Goal: Transaction & Acquisition: Purchase product/service

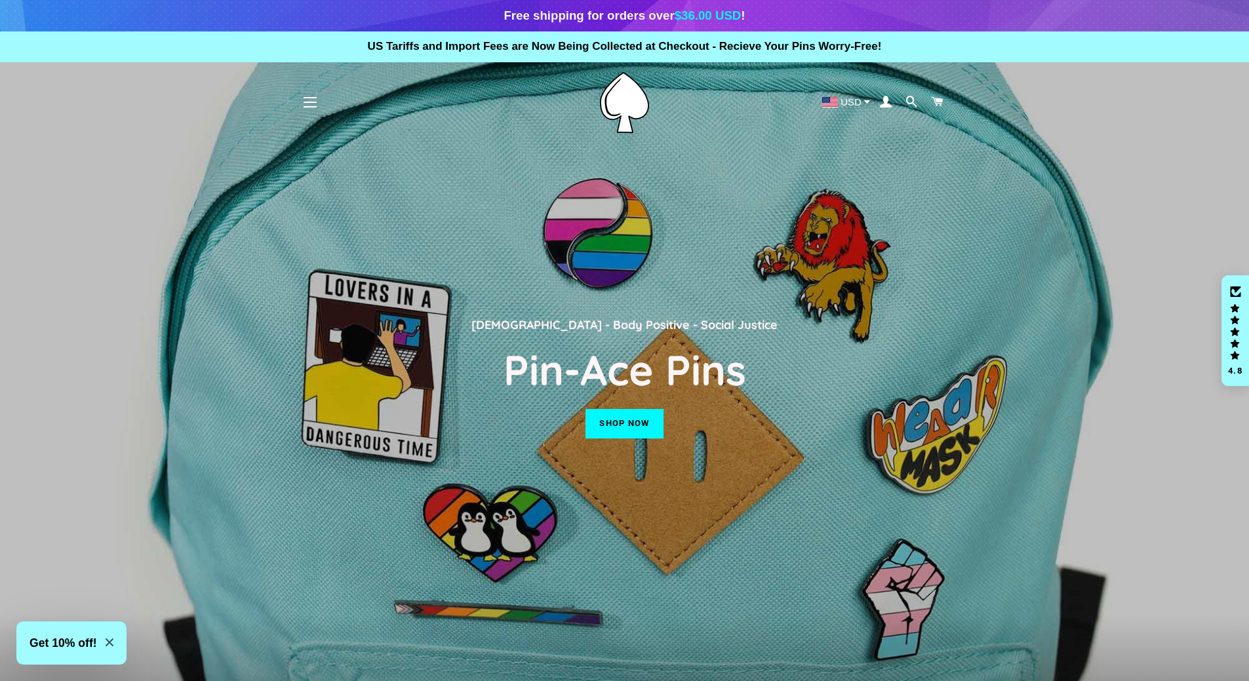
click at [617, 430] on link "Shop now" at bounding box center [623, 423] width 77 height 29
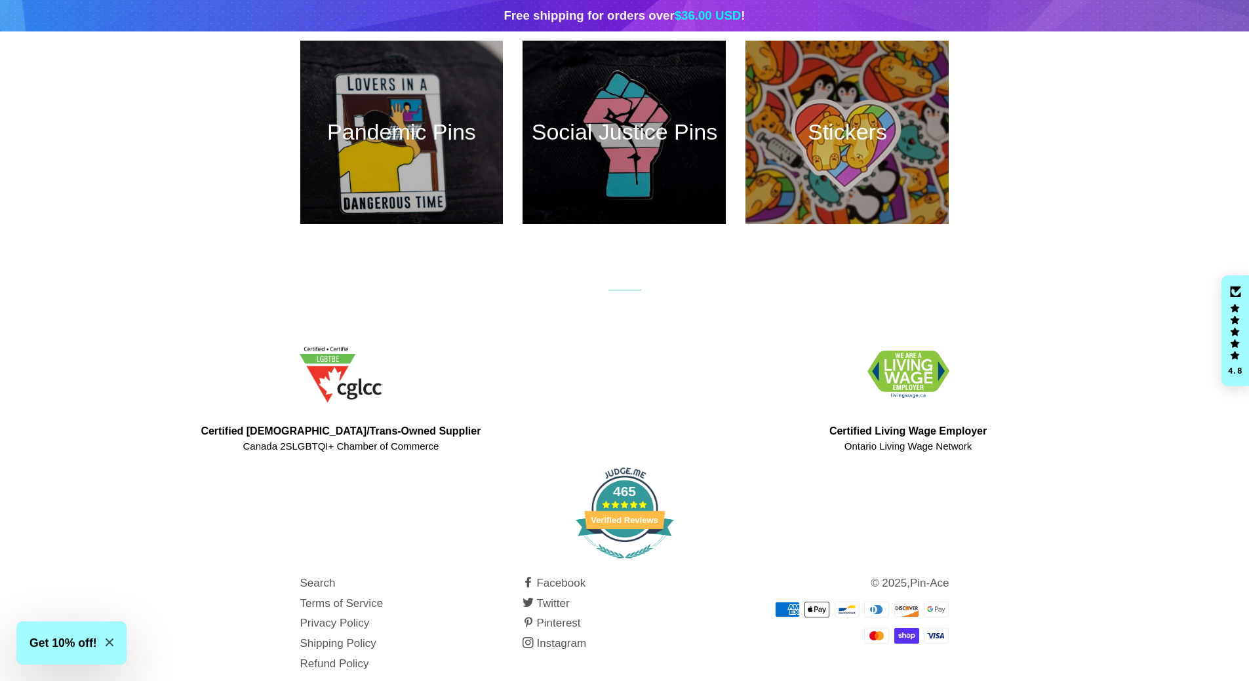
scroll to position [677, 0]
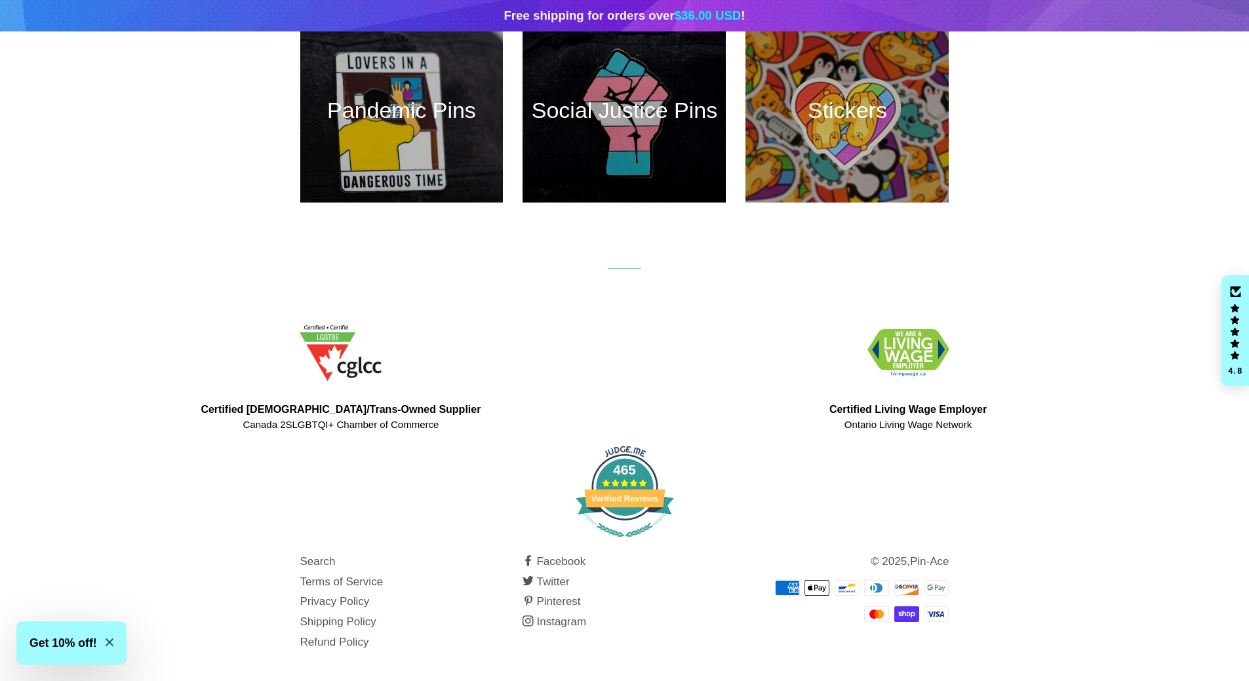
click at [107, 642] on icon "Close modal" at bounding box center [110, 642] width 8 height 8
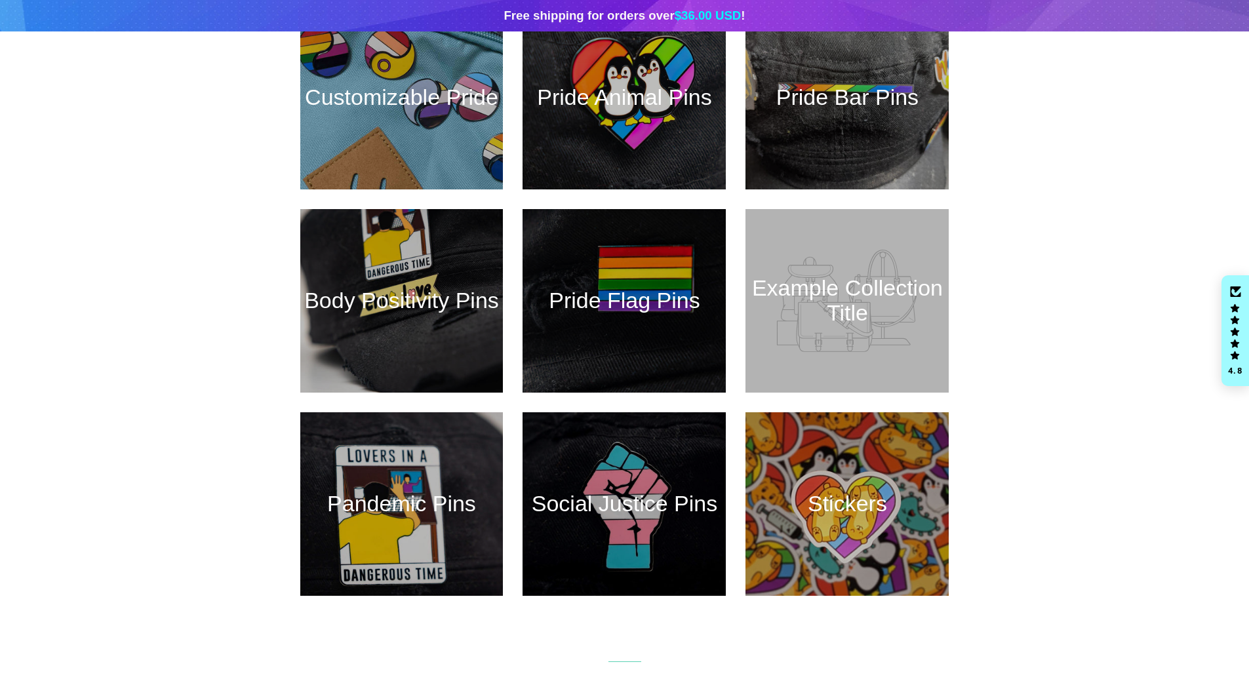
scroll to position [0, 0]
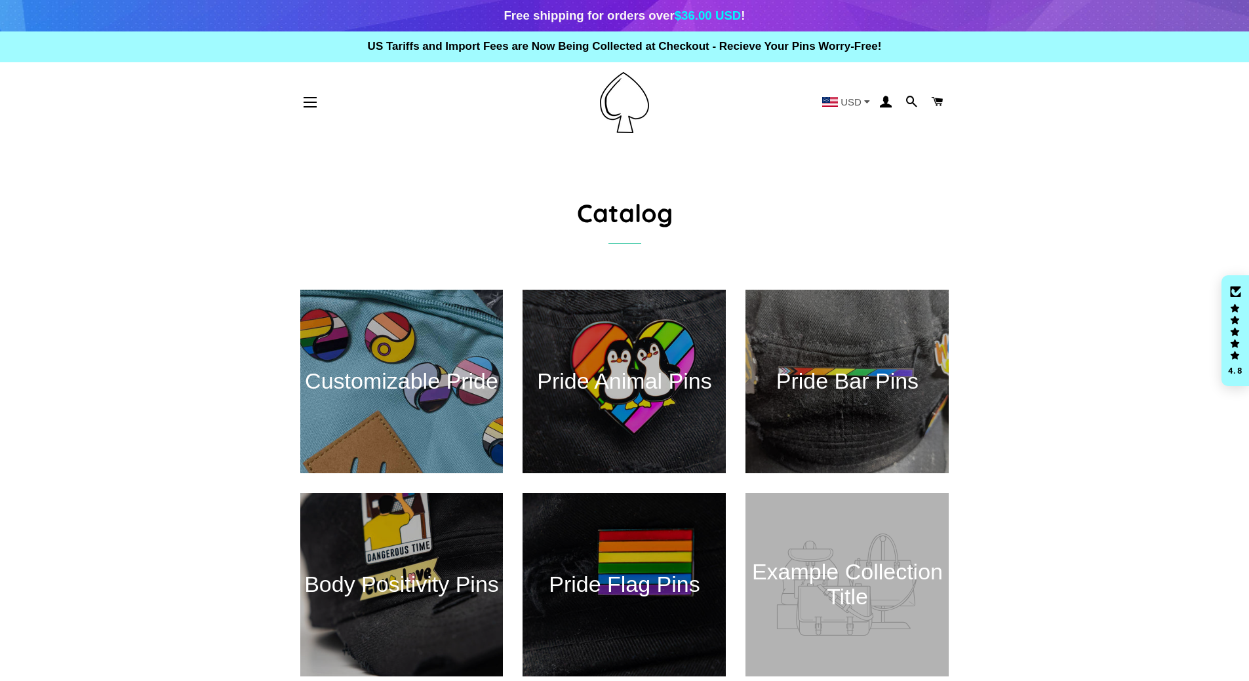
click at [870, 103] on div "USD" at bounding box center [846, 101] width 58 height 15
click at [855, 146] on span "CAD" at bounding box center [850, 147] width 21 height 11
click at [1232, 290] on icon "Click to open Judge.me floating reviews tab" at bounding box center [1235, 291] width 11 height 10
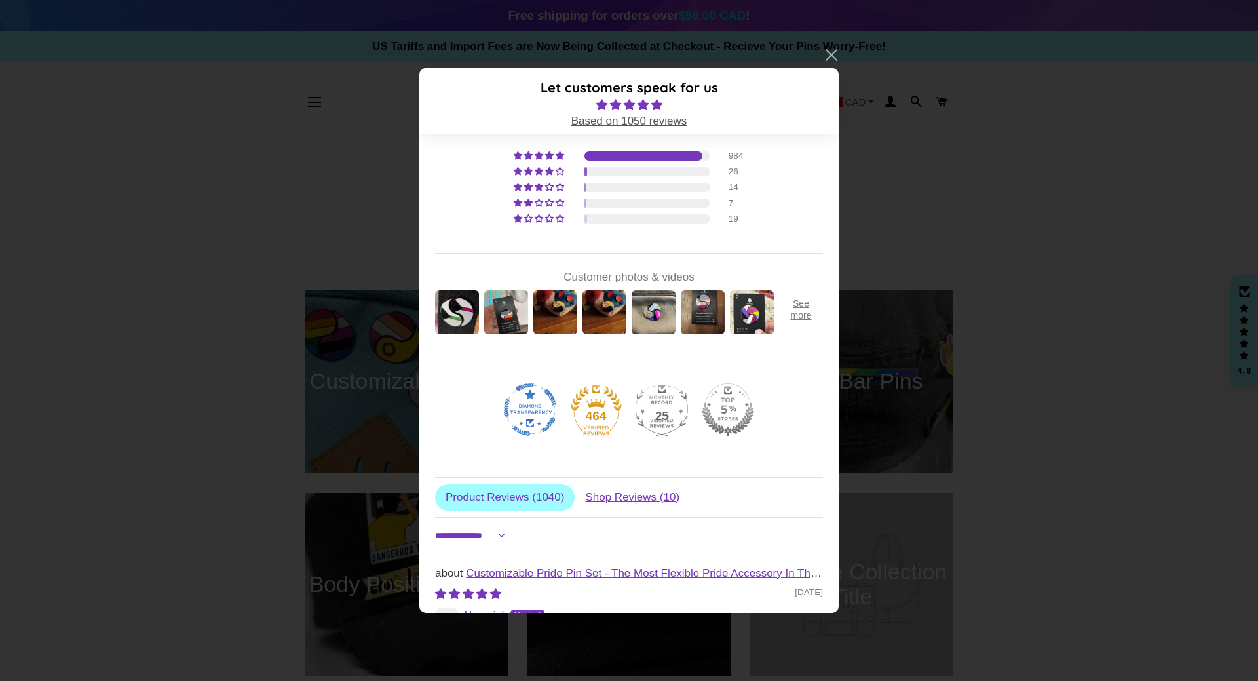
click at [828, 58] on link at bounding box center [831, 55] width 16 height 16
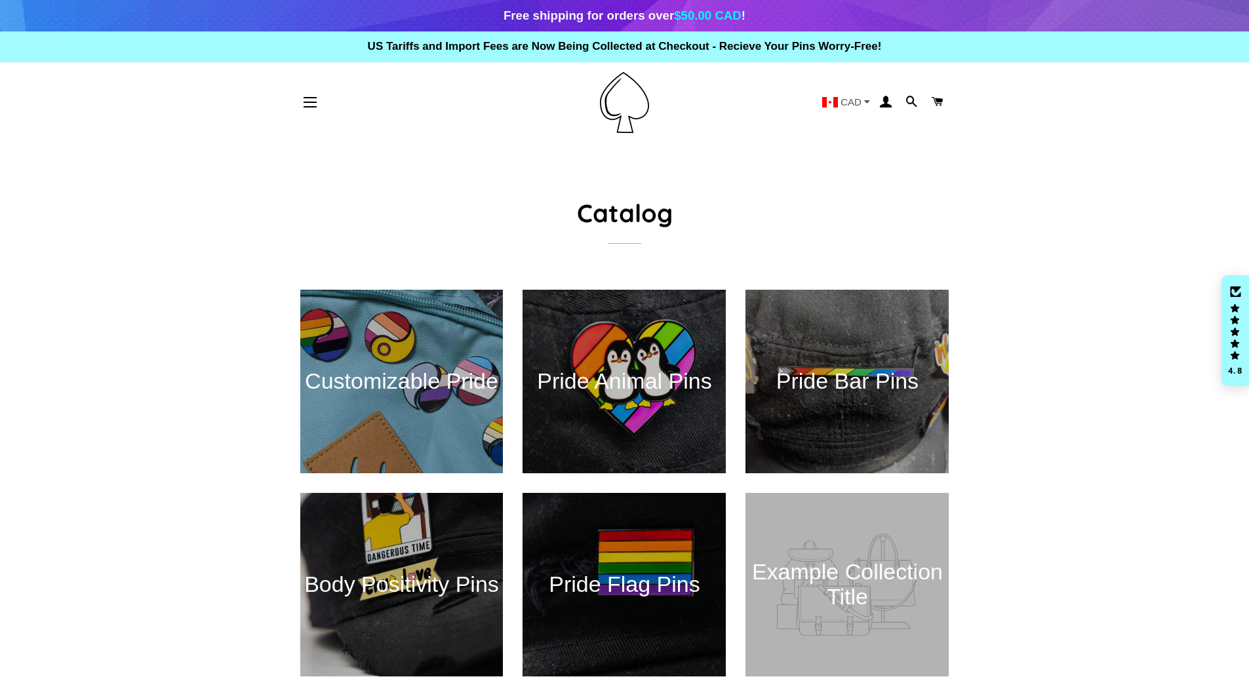
scroll to position [262, 0]
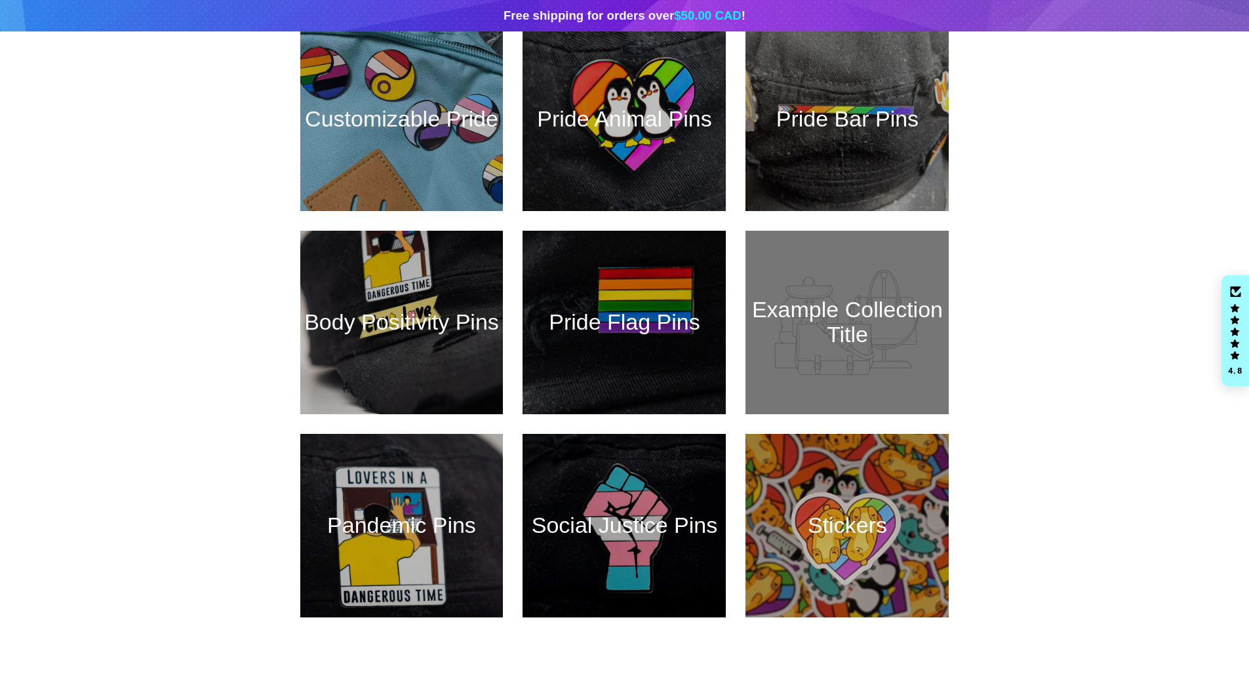
click at [849, 334] on div at bounding box center [847, 322] width 209 height 189
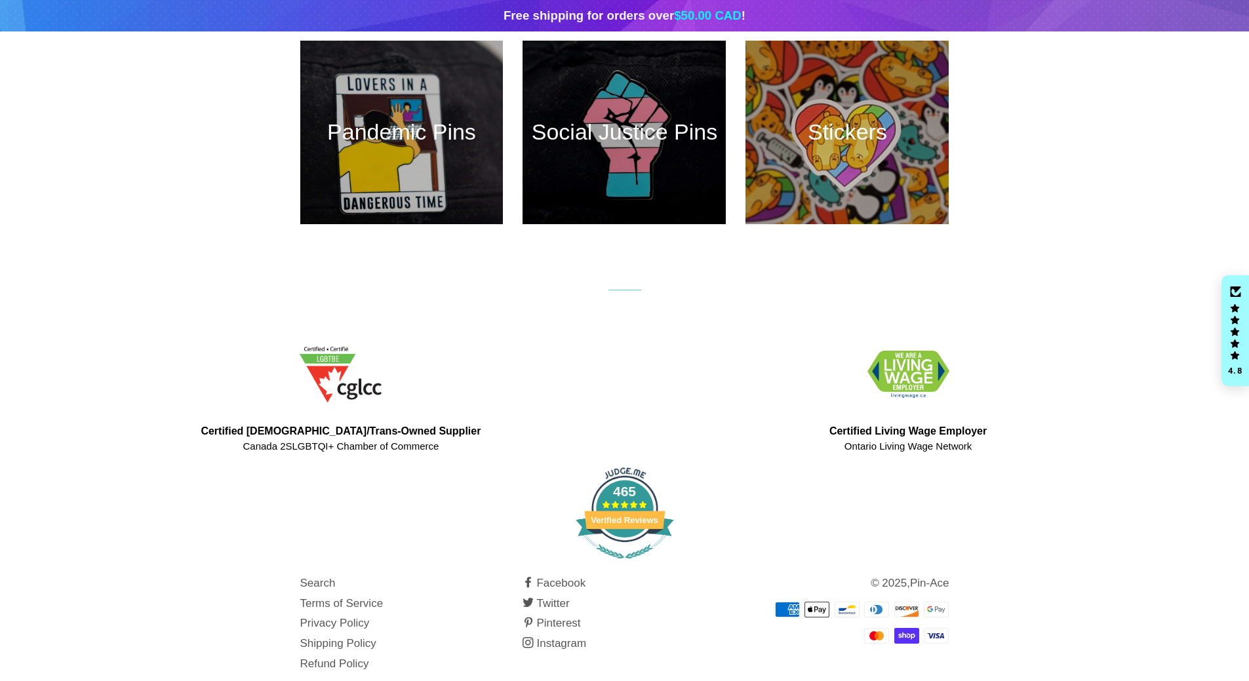
scroll to position [677, 0]
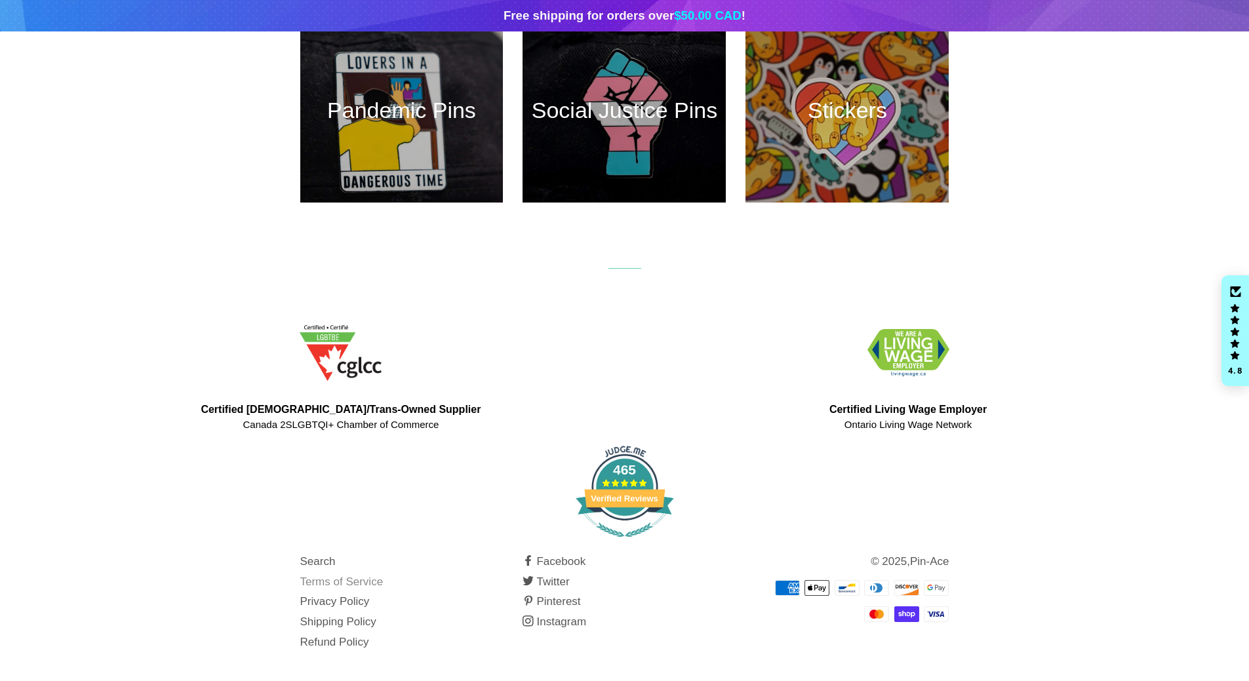
click at [339, 581] on link "Terms of Service" at bounding box center [341, 581] width 83 height 12
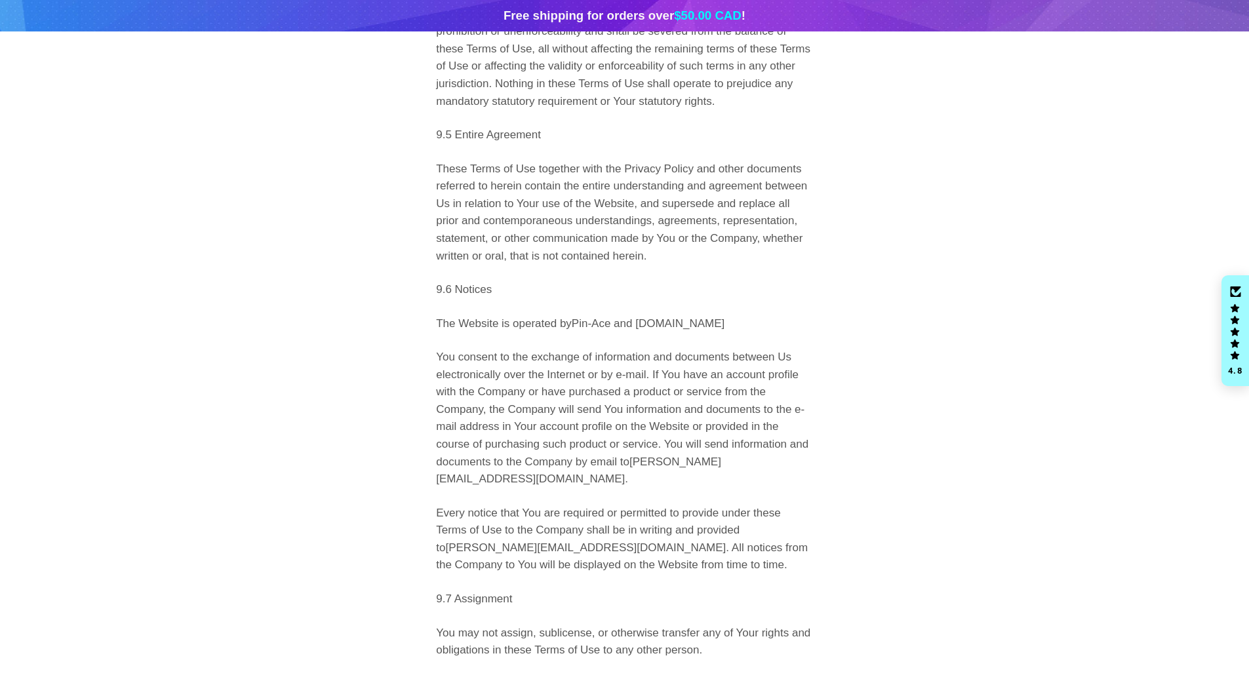
scroll to position [9031, 0]
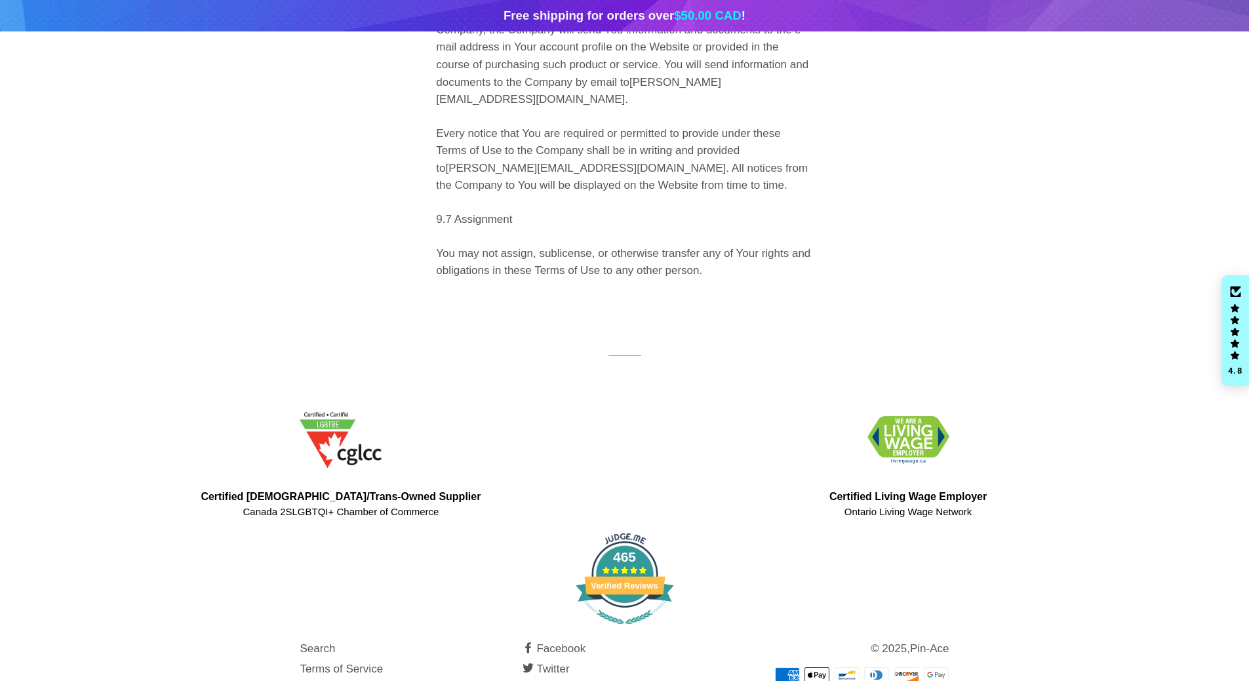
click at [334, 680] on link "Privacy Policy" at bounding box center [334, 688] width 69 height 12
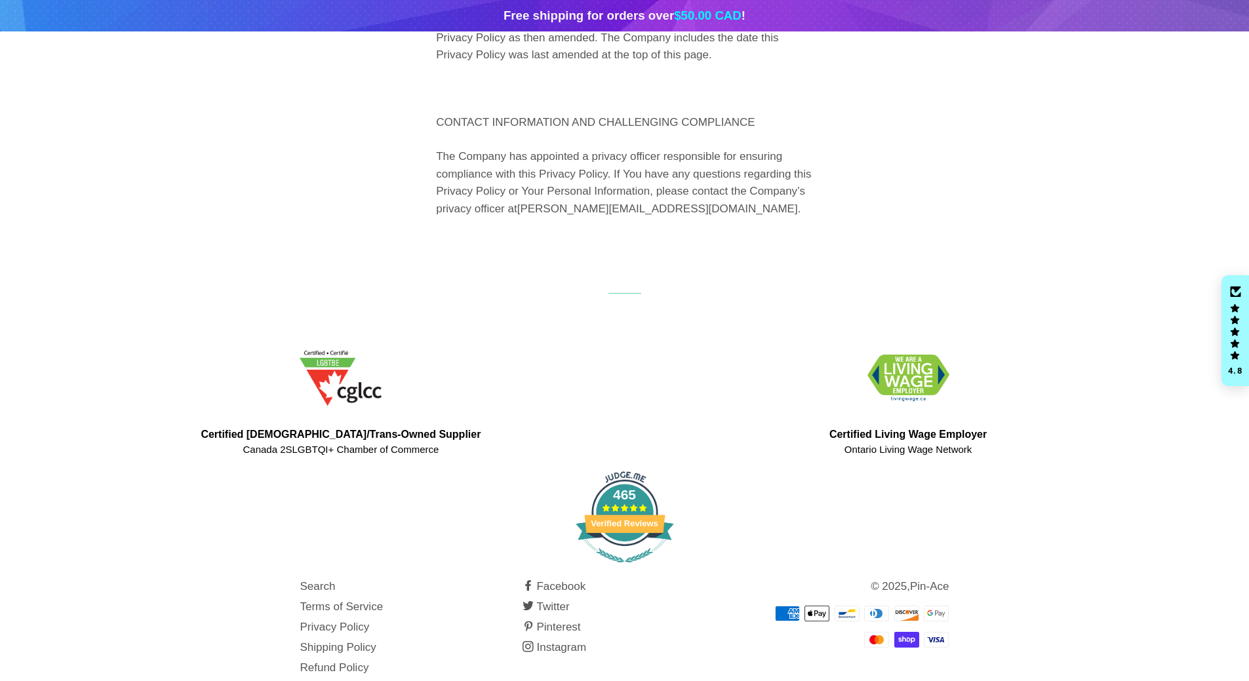
scroll to position [5334, 0]
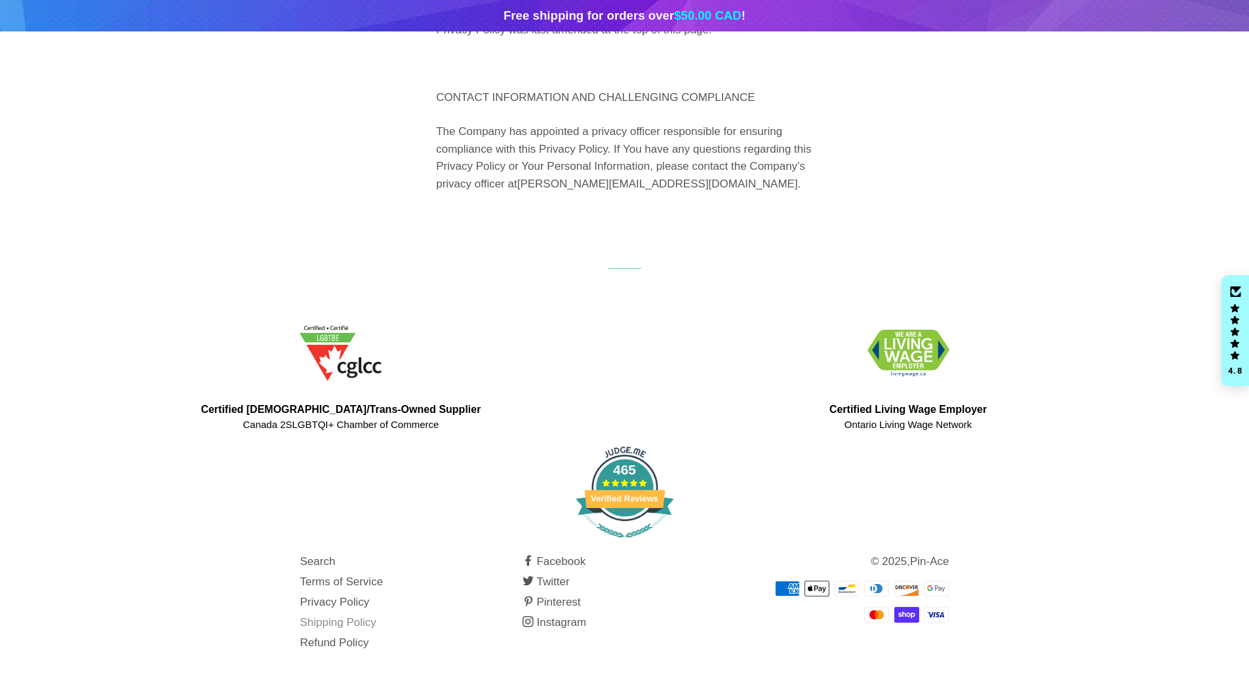
click at [333, 621] on link "Shipping Policy" at bounding box center [338, 622] width 76 height 12
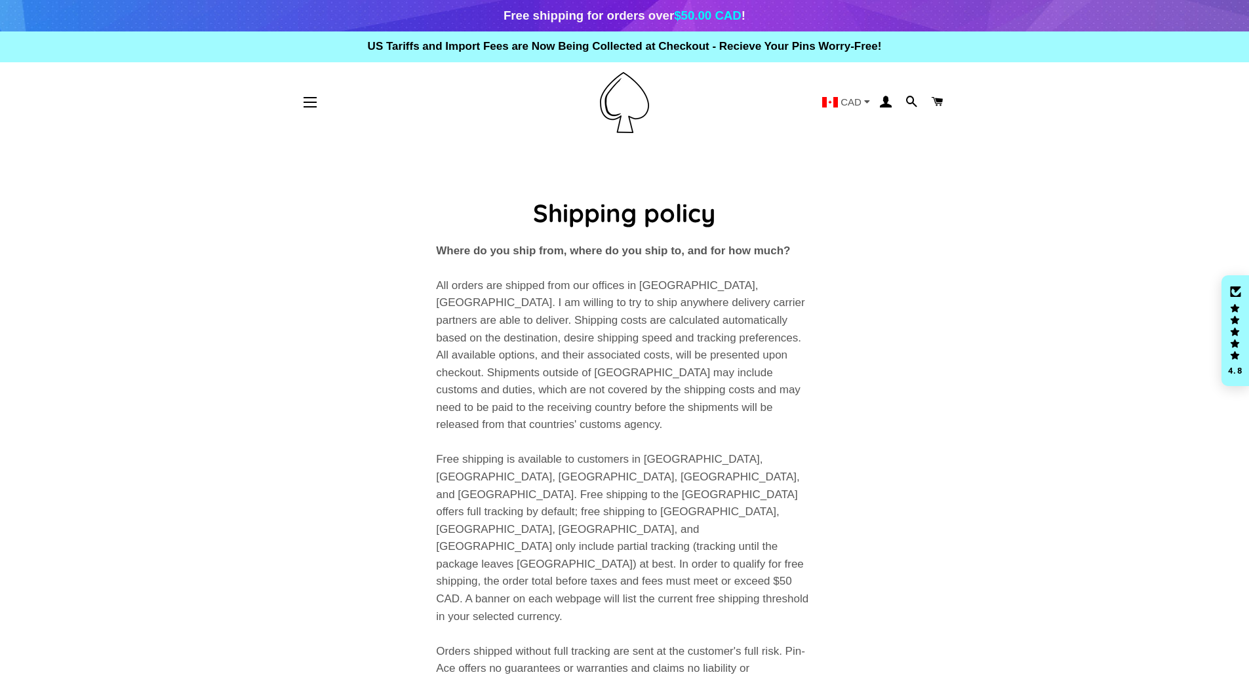
scroll to position [197, 0]
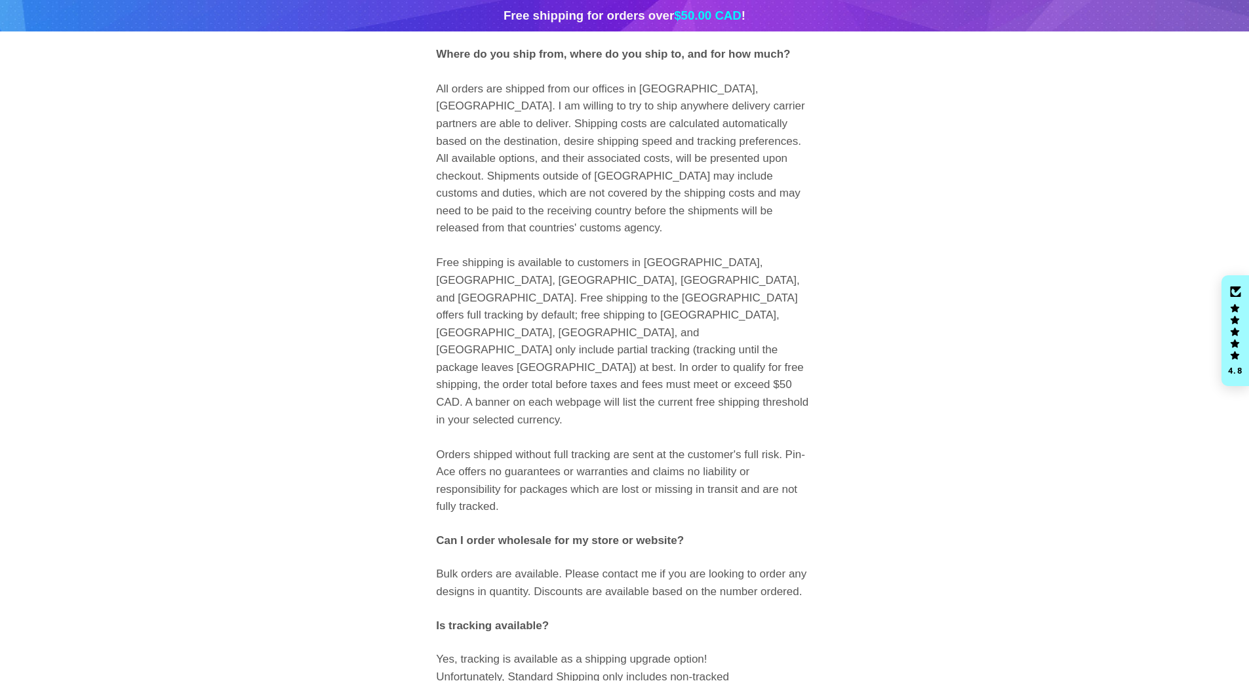
click at [975, 316] on main "Shipping policy Where do you ship from, where do you ship to, and for how much?…" at bounding box center [624, 471] width 1249 height 1050
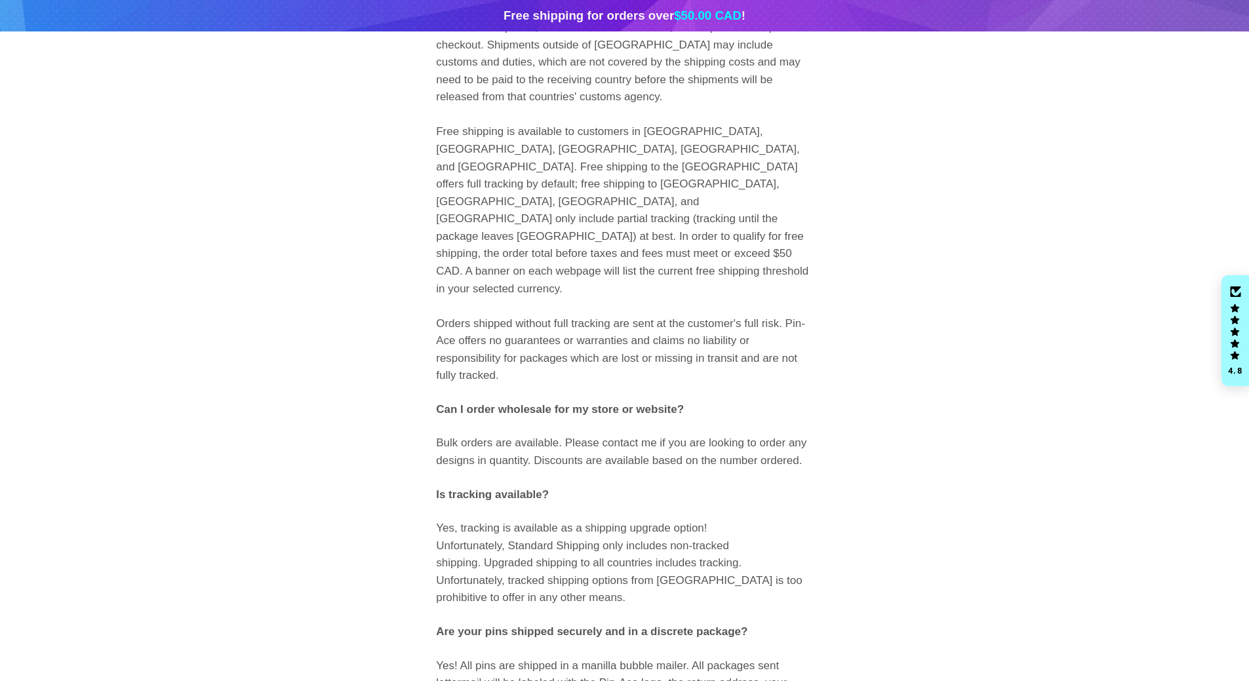
scroll to position [459, 0]
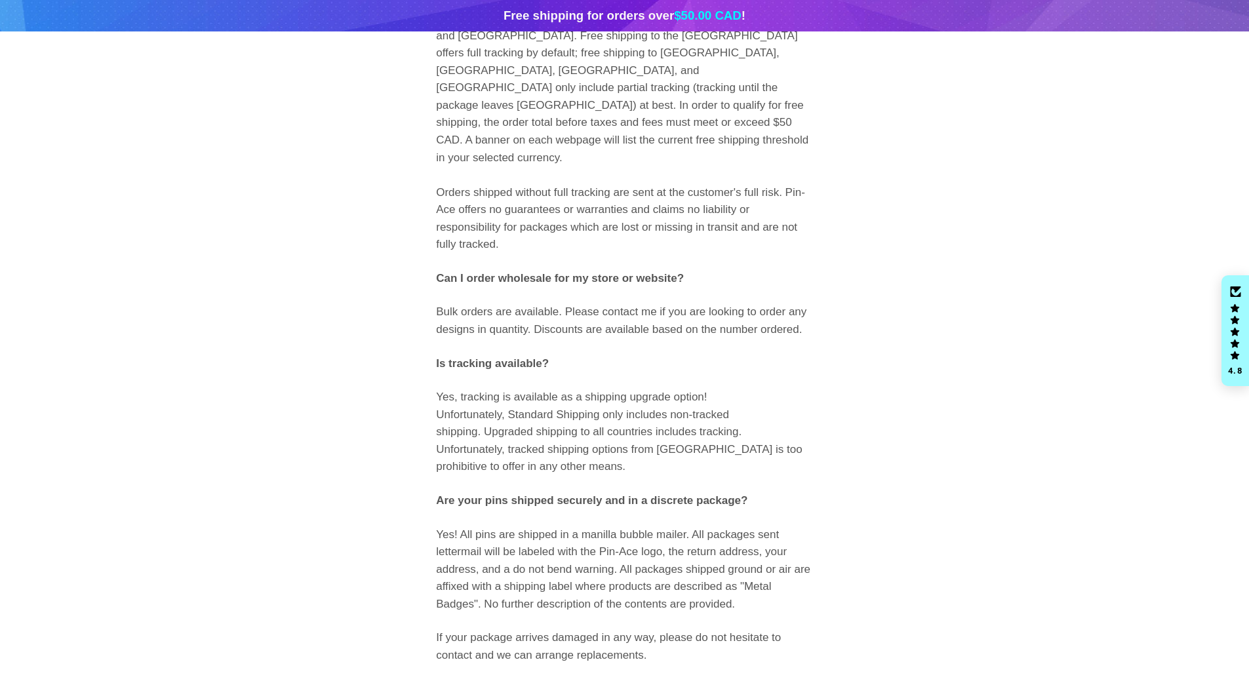
click at [966, 345] on div "Shipping policy Where do you ship from, where do you ship to, and for how much?…" at bounding box center [625, 217] width 688 height 961
click at [954, 448] on div "Shipping policy Where do you ship from, where do you ship to, and for how much?…" at bounding box center [625, 217] width 688 height 961
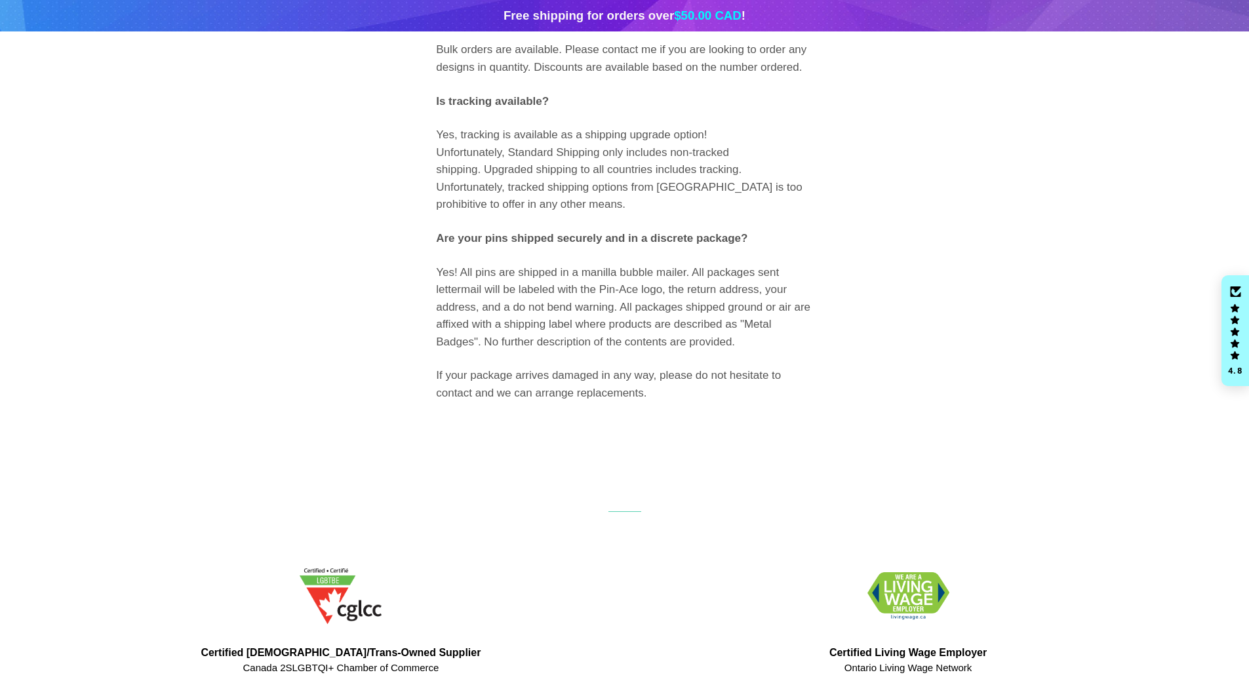
scroll to position [912, 0]
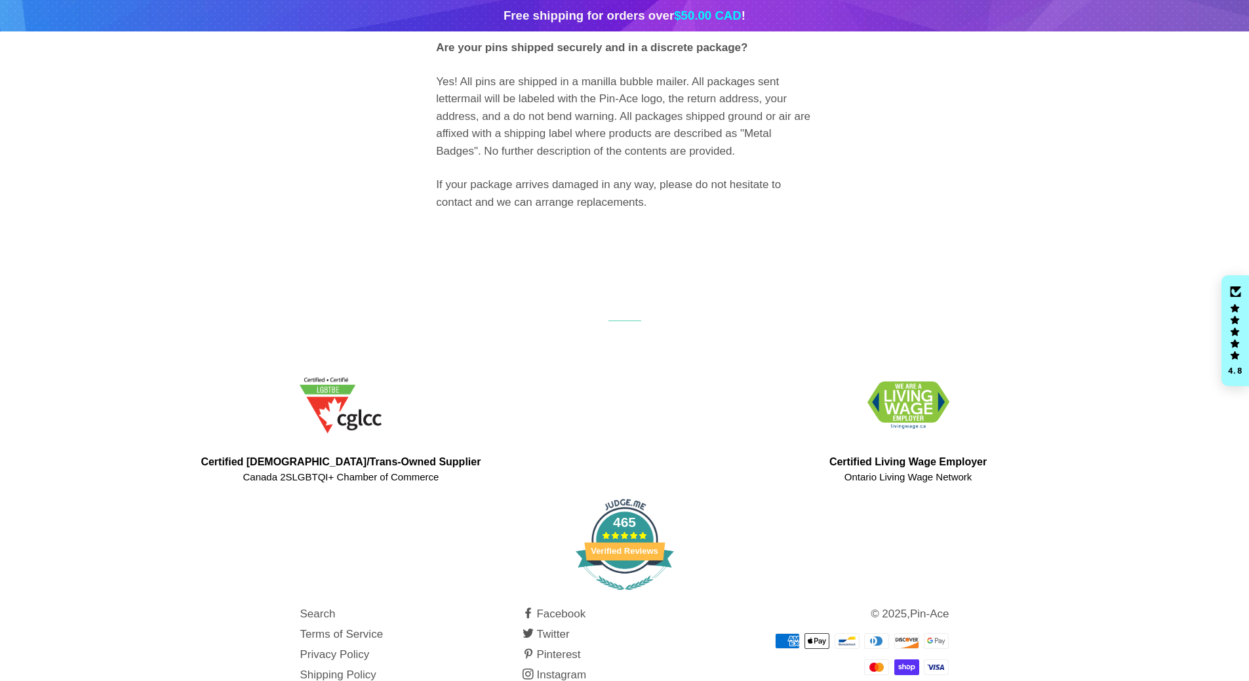
click at [314, 670] on link "Refund Policy" at bounding box center [334, 694] width 69 height 12
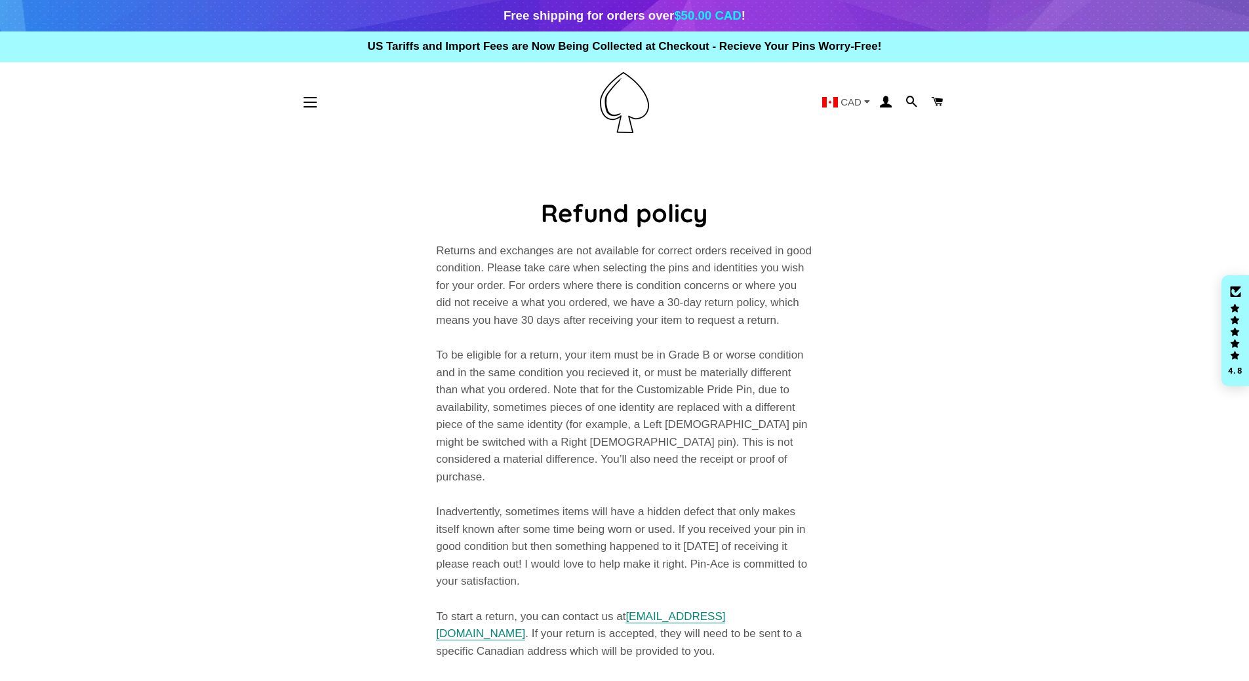
drag, startPoint x: 306, startPoint y: 98, endPoint x: 313, endPoint y: 105, distance: 9.7
click at [306, 98] on span "button" at bounding box center [309, 97] width 13 height 1
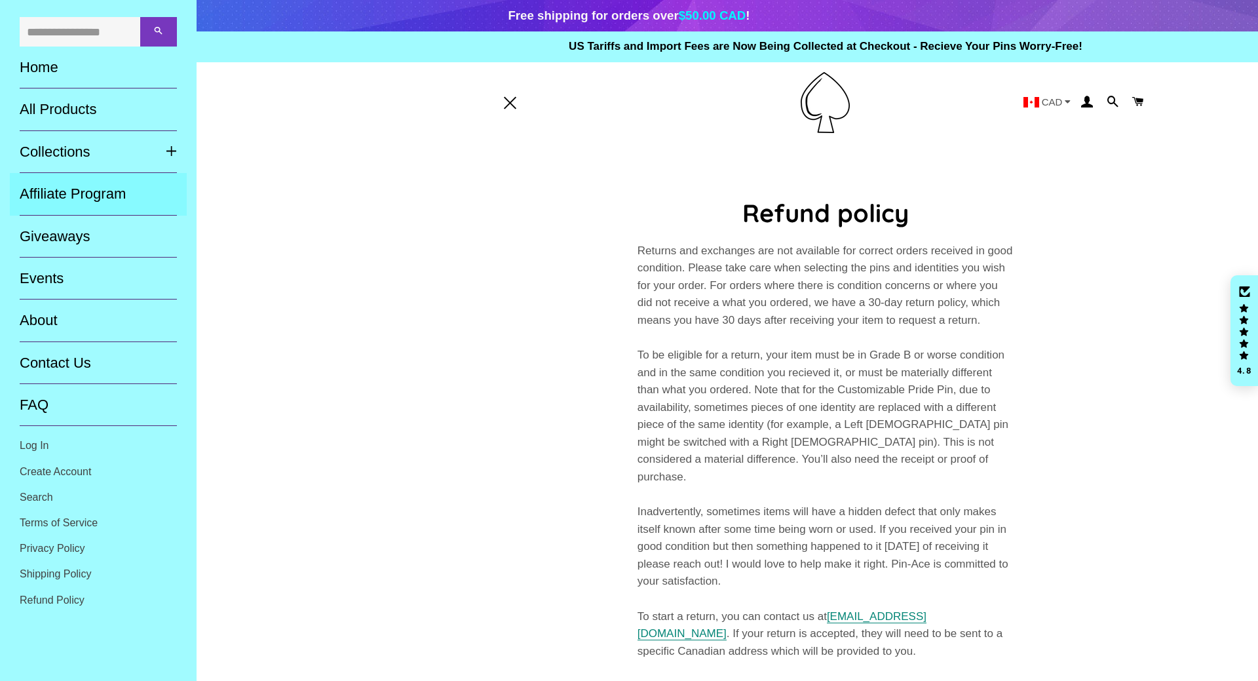
click at [99, 197] on link "Affiliate Program" at bounding box center [98, 194] width 177 height 42
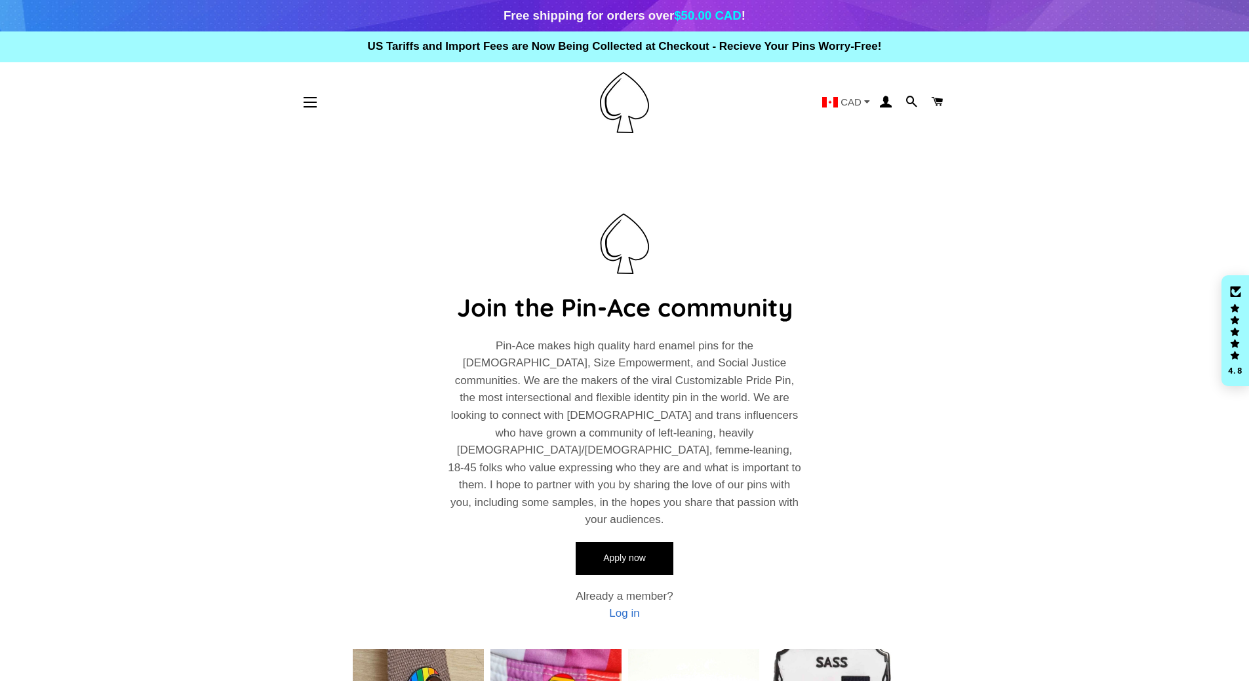
scroll to position [197, 0]
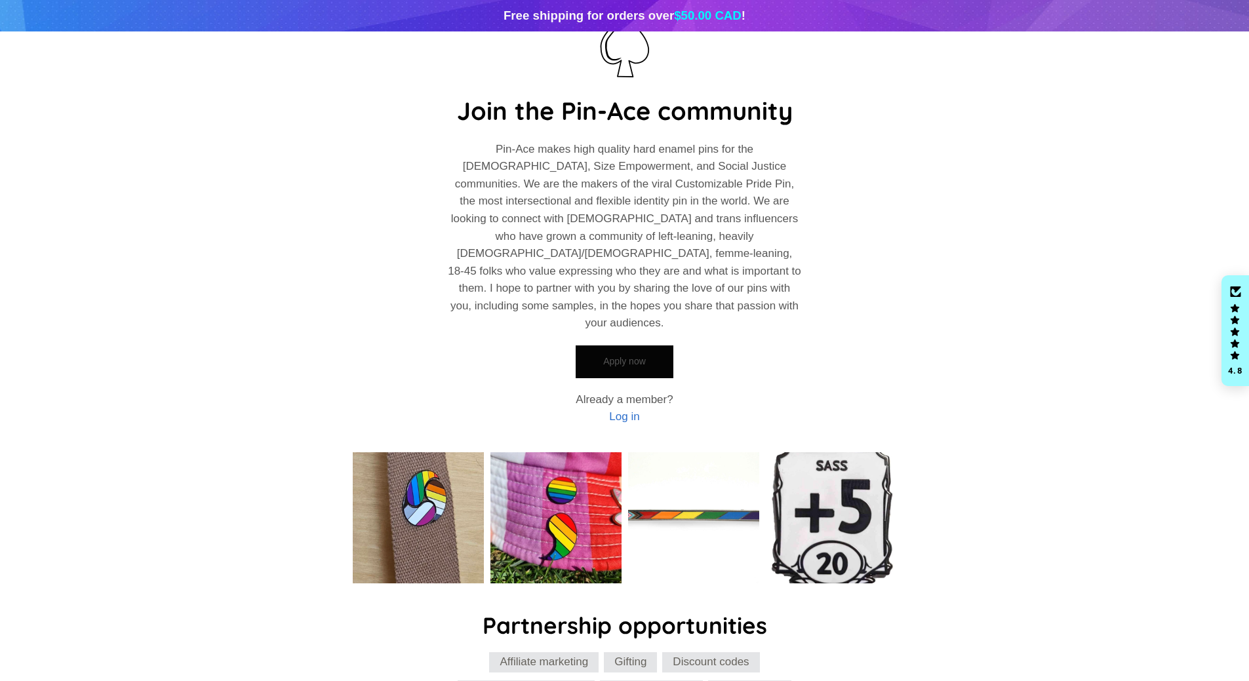
click at [603, 345] on link "Apply now" at bounding box center [623, 361] width 97 height 33
click at [275, 243] on main "Join the Pin-Ace community Pin-Ace makes high quality hard enamel pins for the …" at bounding box center [624, 345] width 1249 height 799
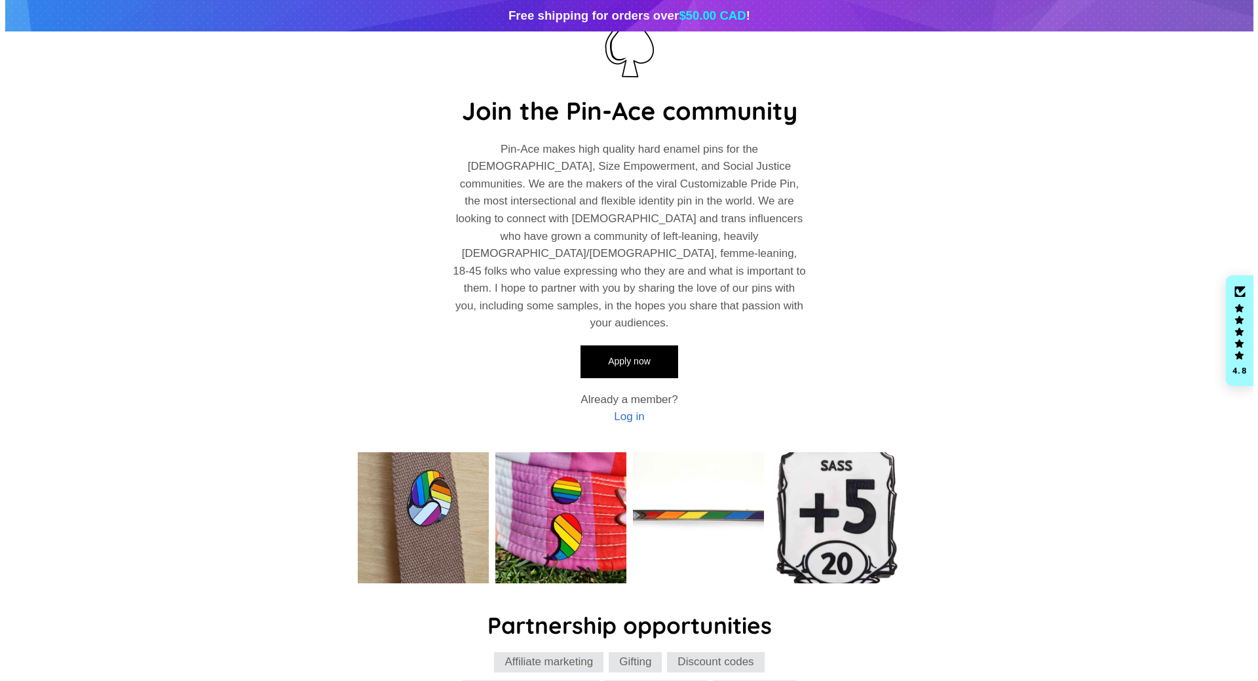
scroll to position [0, 0]
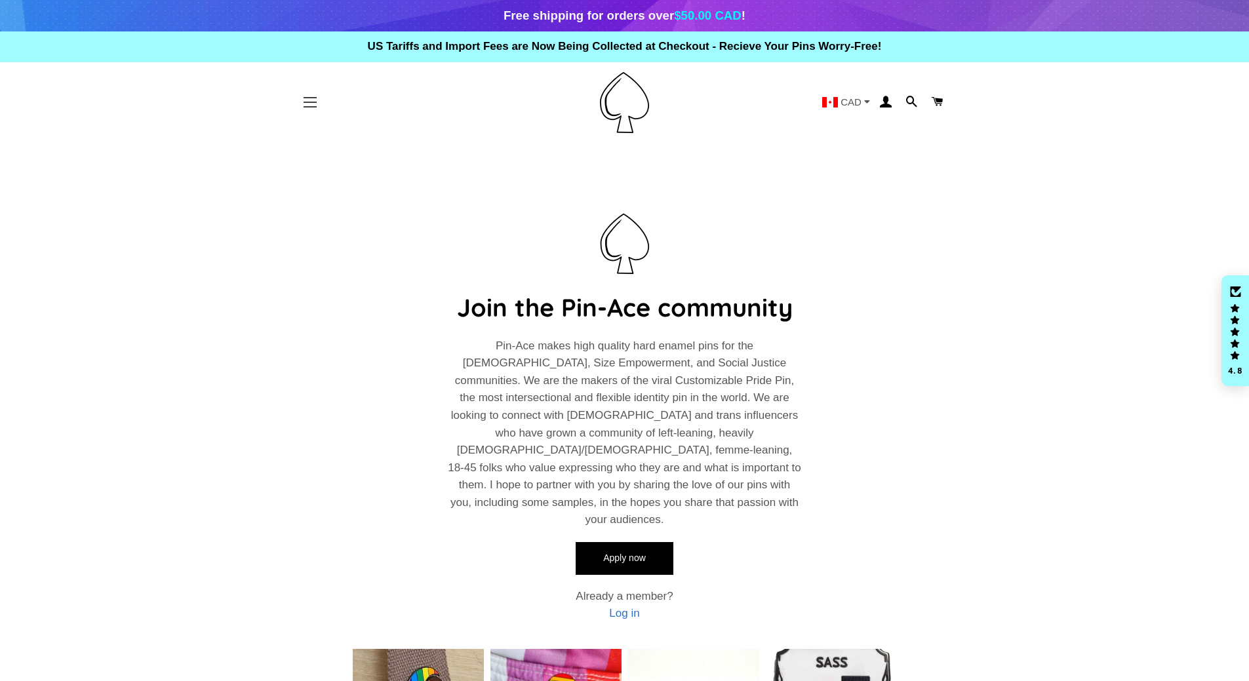
click at [309, 104] on button "Site navigation" at bounding box center [310, 102] width 33 height 33
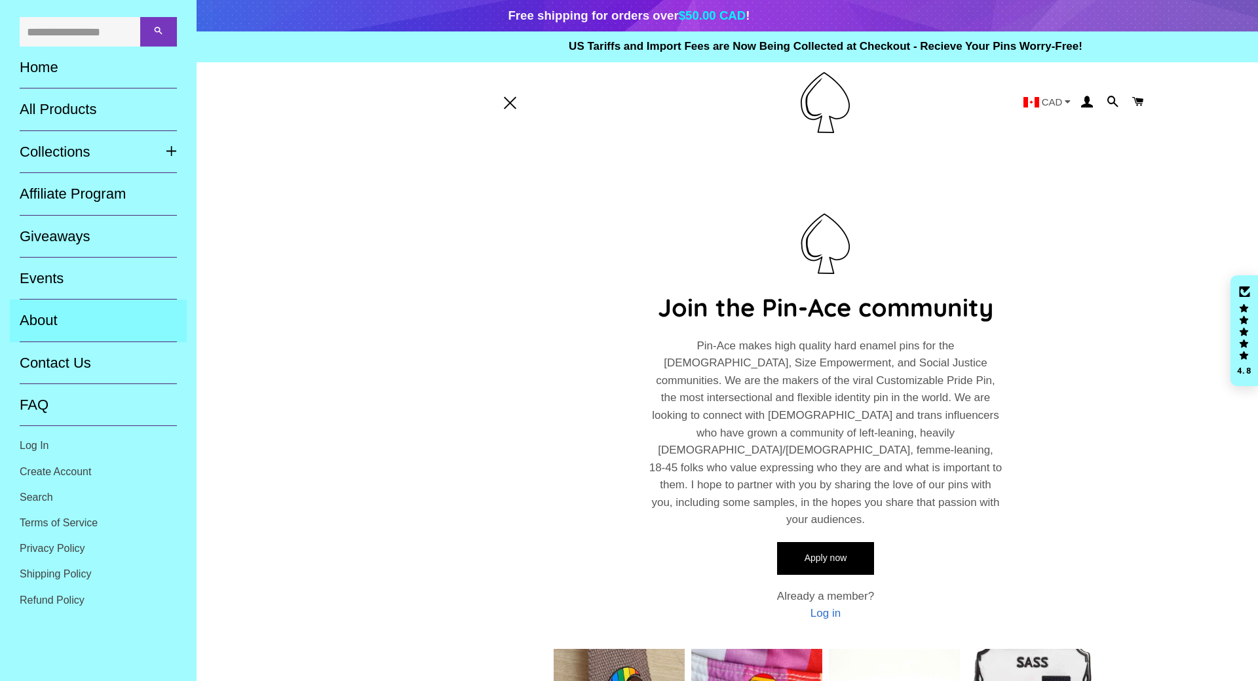
click at [26, 315] on link "About" at bounding box center [98, 321] width 177 height 42
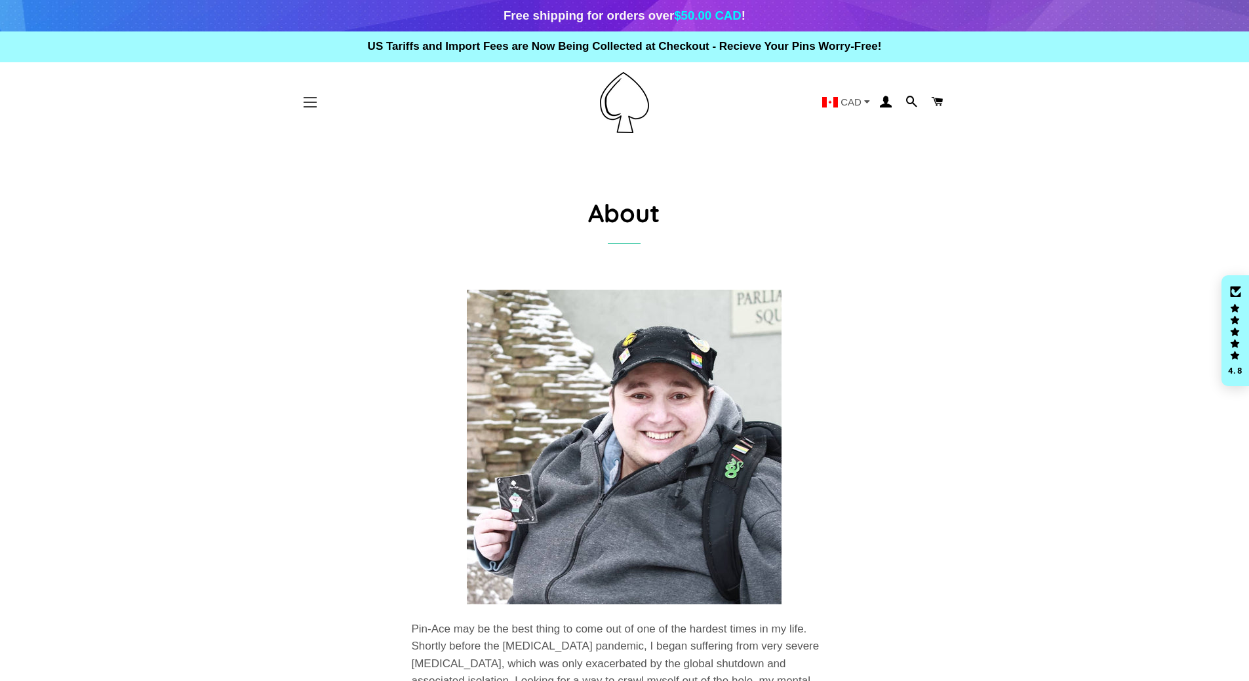
click at [311, 99] on button "Site navigation" at bounding box center [310, 102] width 33 height 33
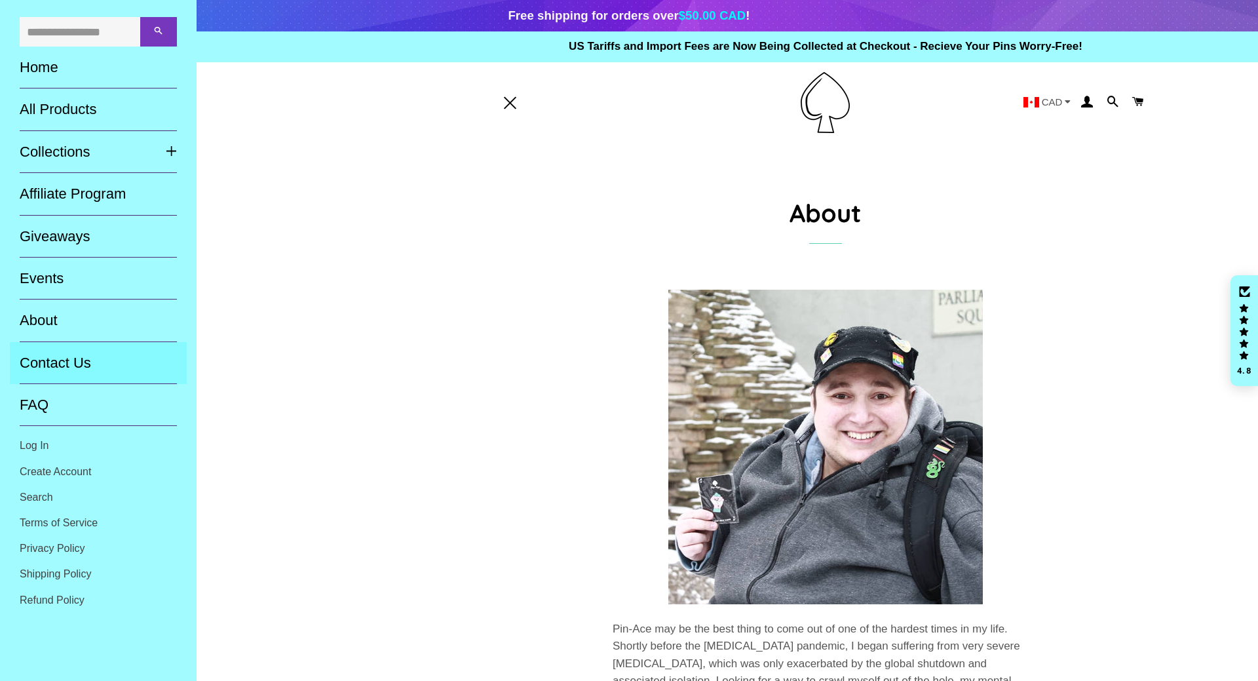
click at [66, 360] on link "Contact Us" at bounding box center [98, 363] width 177 height 42
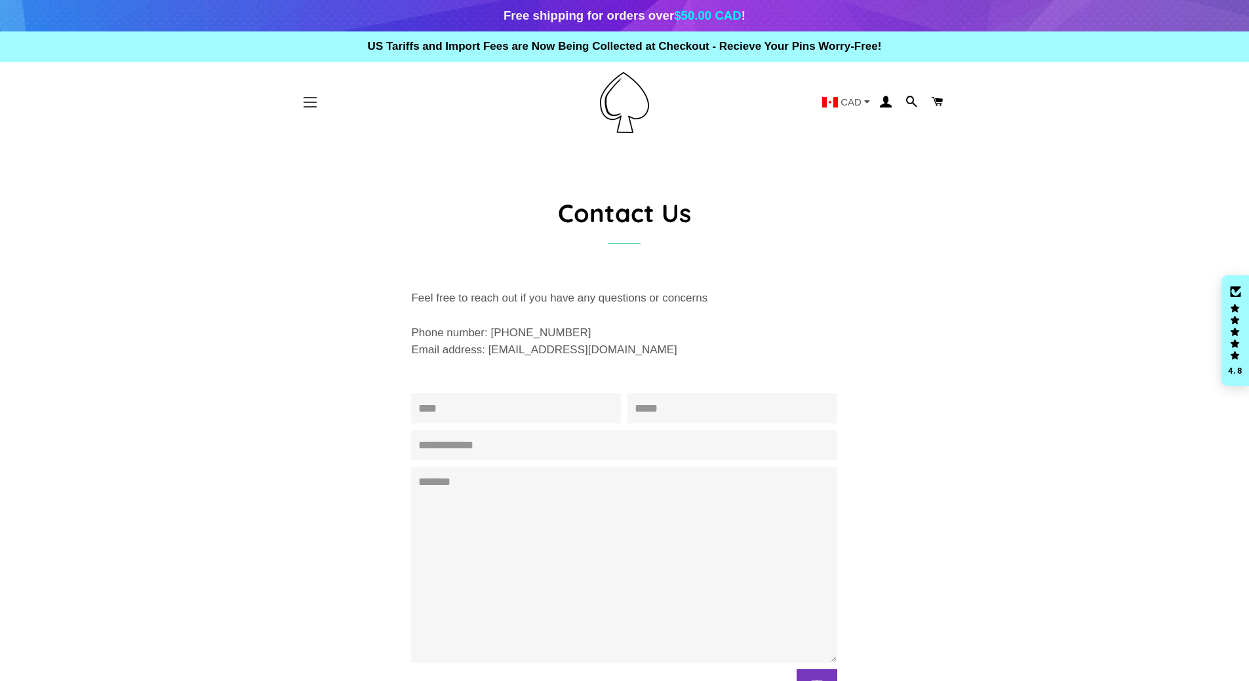
click at [313, 103] on button "Site navigation" at bounding box center [310, 102] width 33 height 33
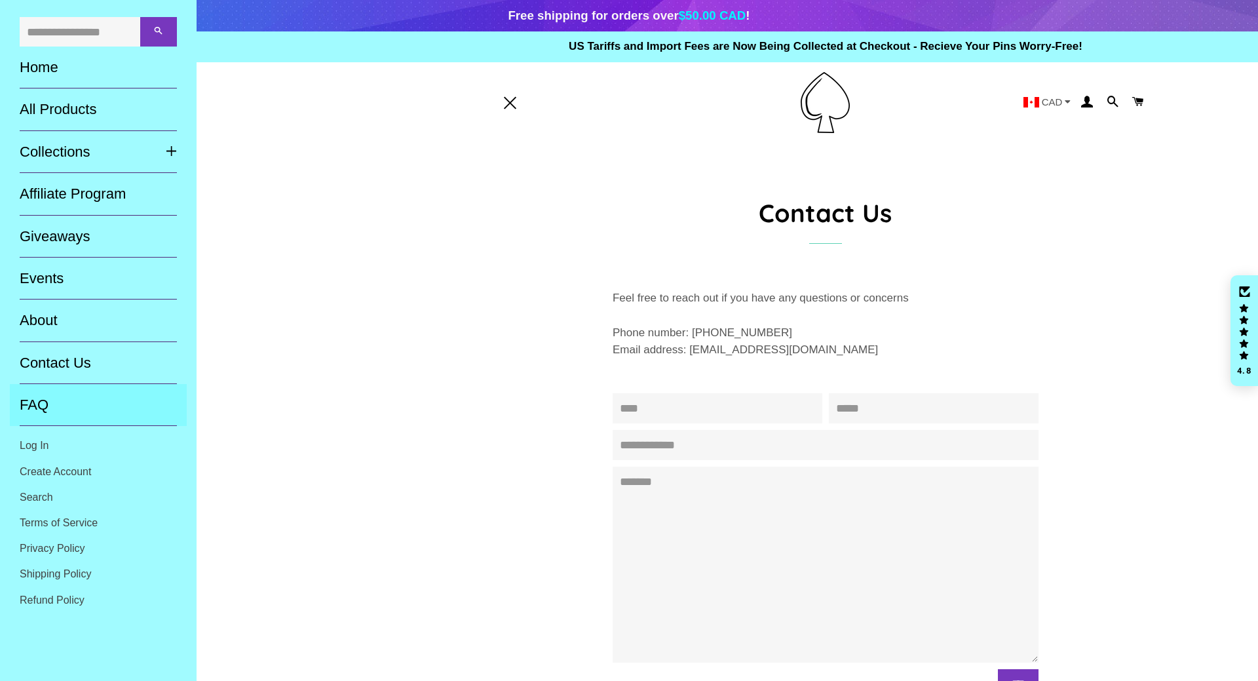
click at [41, 403] on link "FAQ" at bounding box center [98, 405] width 177 height 42
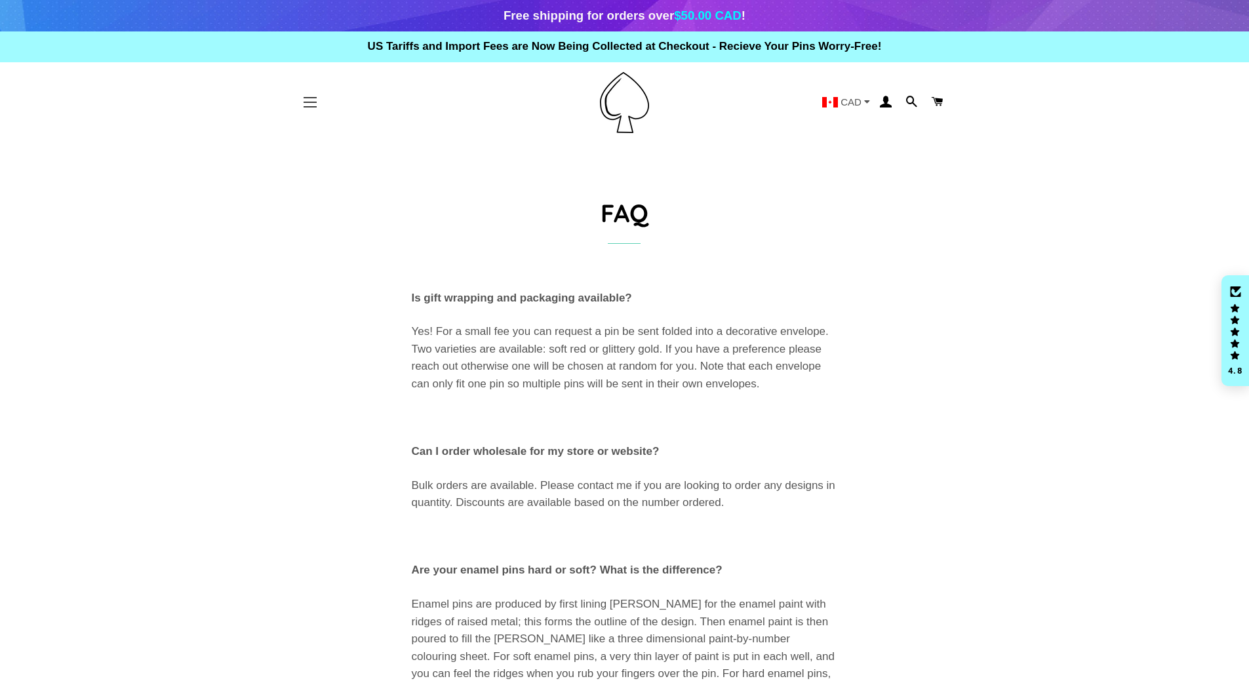
click at [307, 107] on button "Site navigation" at bounding box center [310, 102] width 33 height 33
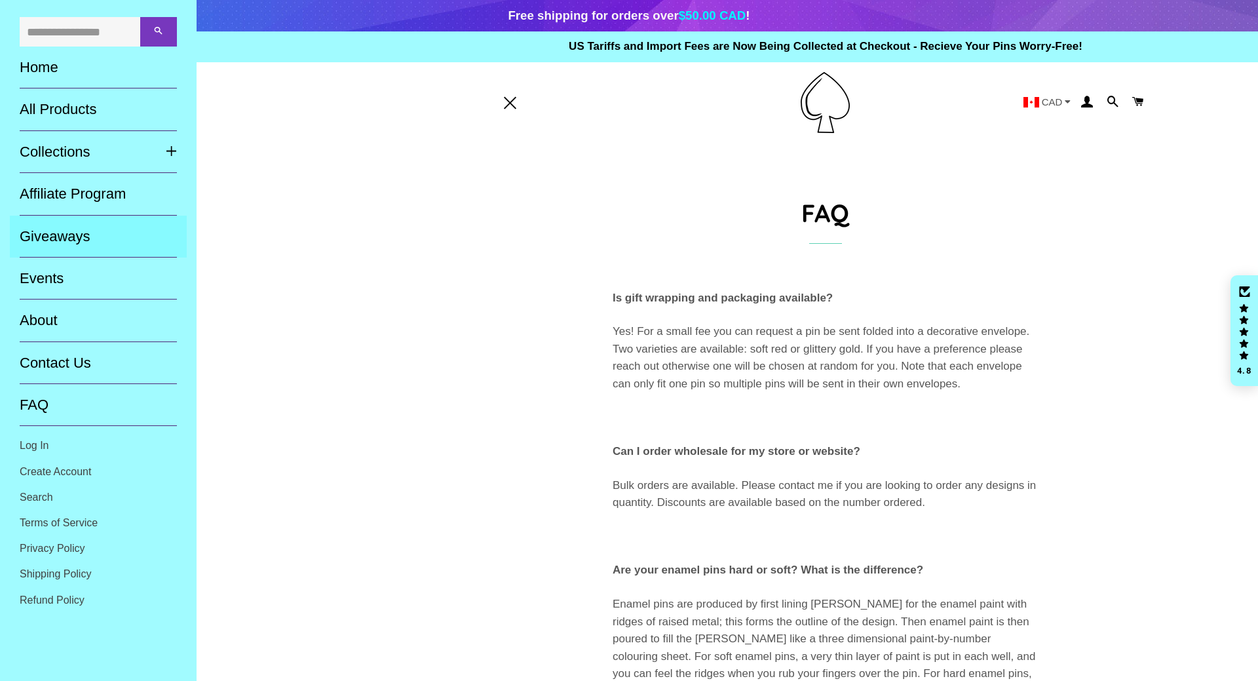
click at [66, 233] on link "Giveaways" at bounding box center [98, 237] width 177 height 42
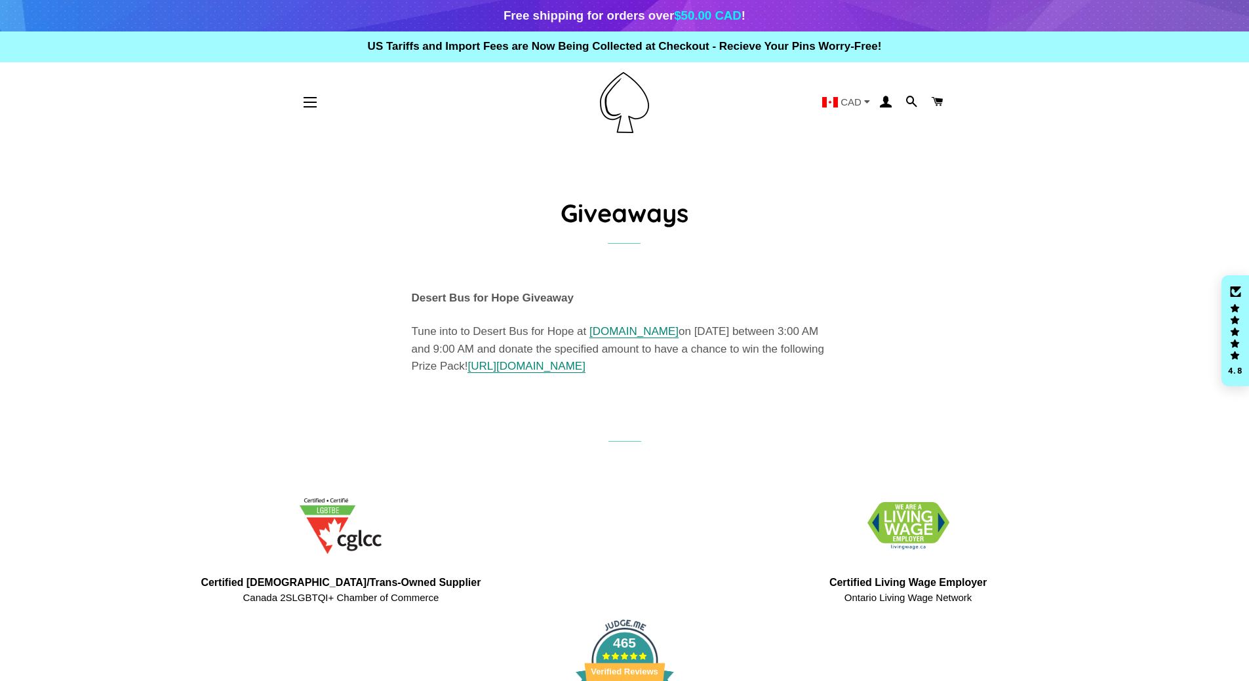
click at [354, 267] on div "Giveaways Desert Bus for Hope Giveaway ﻿Tune into to Desert Bus for Hope at www…" at bounding box center [614, 285] width 557 height 180
click at [644, 332] on link "www.desertbus.org" at bounding box center [633, 331] width 89 height 13
click at [315, 102] on span "button" at bounding box center [309, 102] width 13 height 1
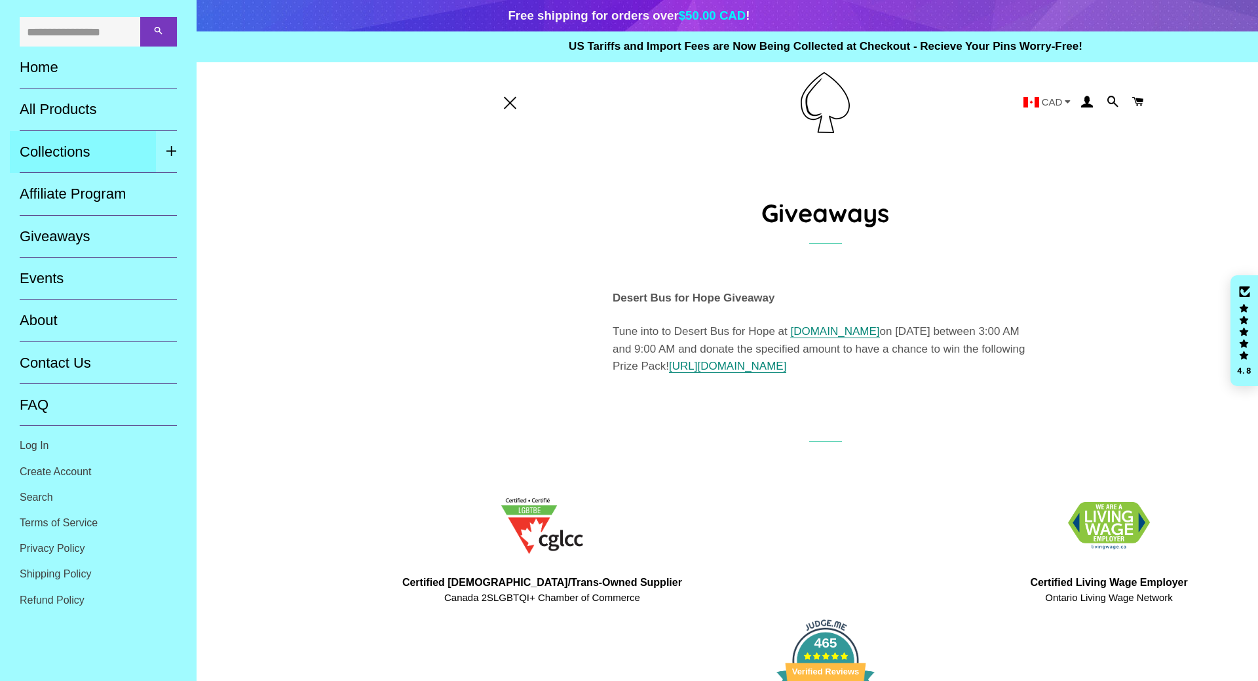
click at [55, 149] on link "Collections" at bounding box center [83, 152] width 146 height 42
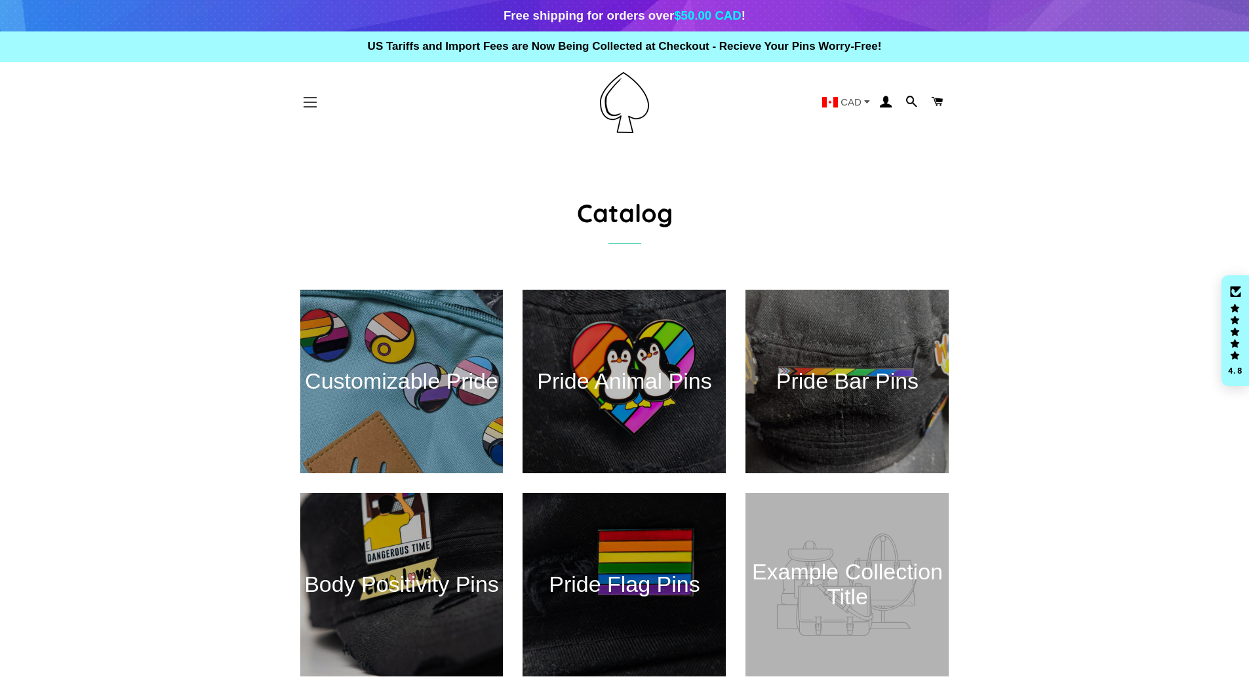
click at [315, 107] on button "Site navigation" at bounding box center [310, 102] width 33 height 33
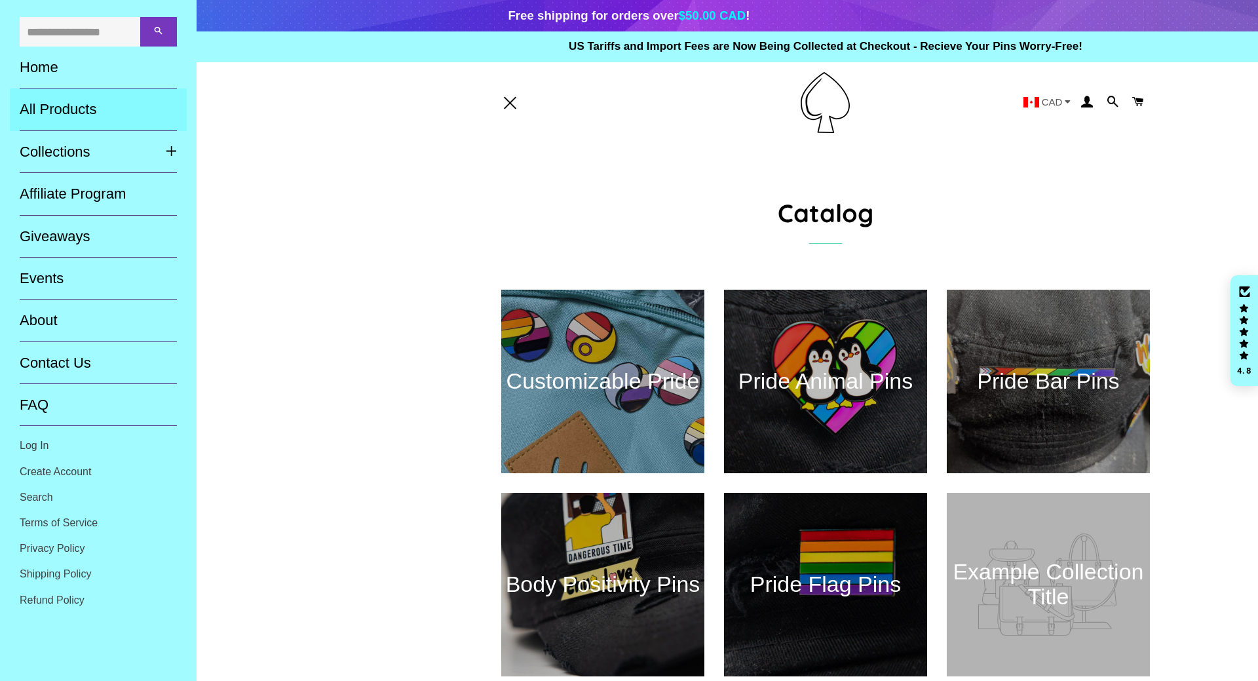
click at [56, 107] on link "All Products" at bounding box center [98, 109] width 177 height 42
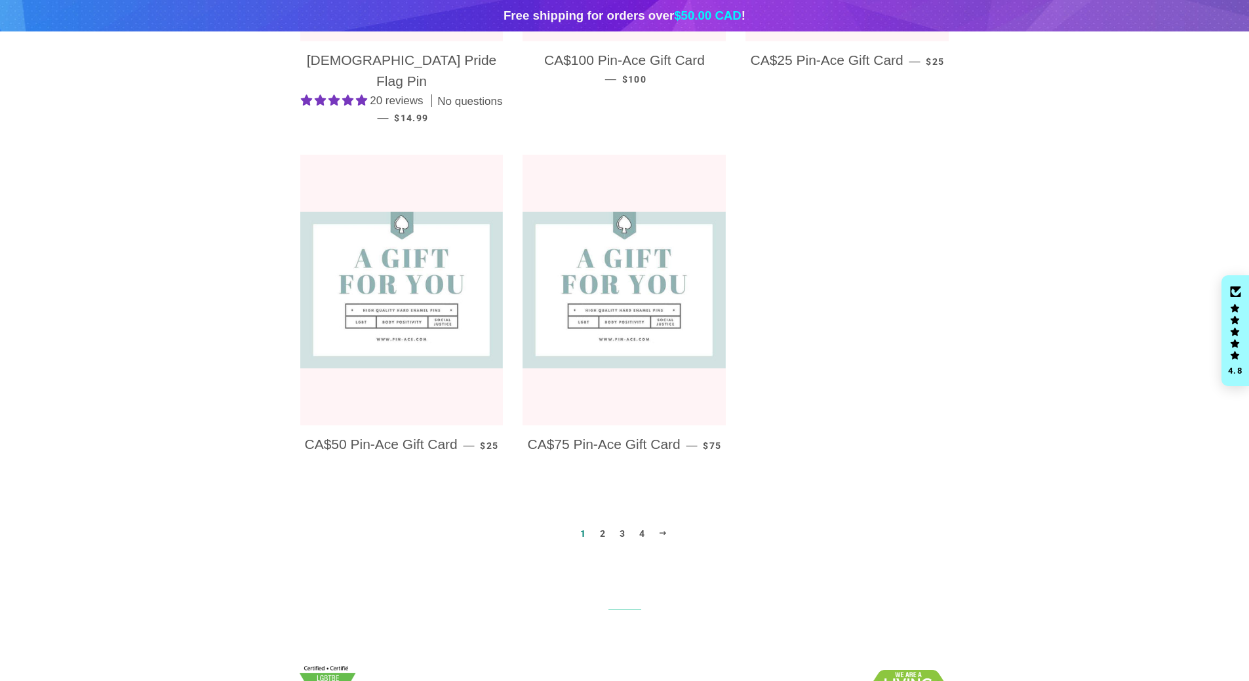
scroll to position [1311, 0]
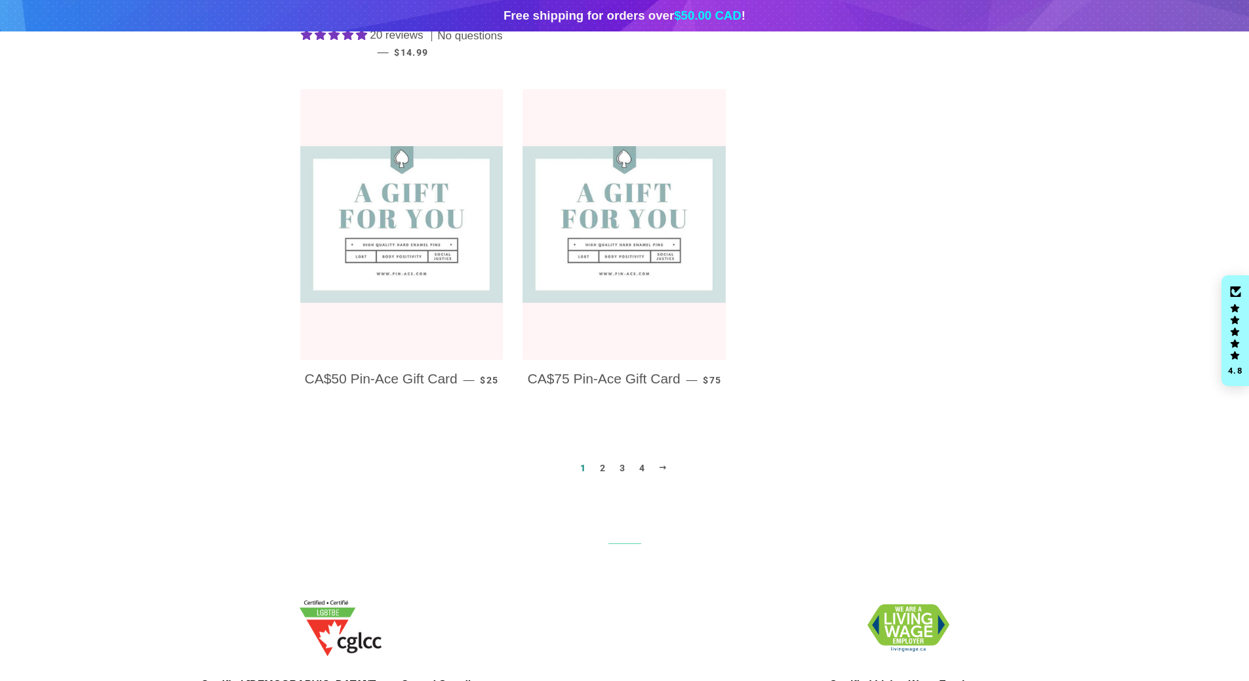
click at [605, 458] on link "2" at bounding box center [602, 468] width 16 height 20
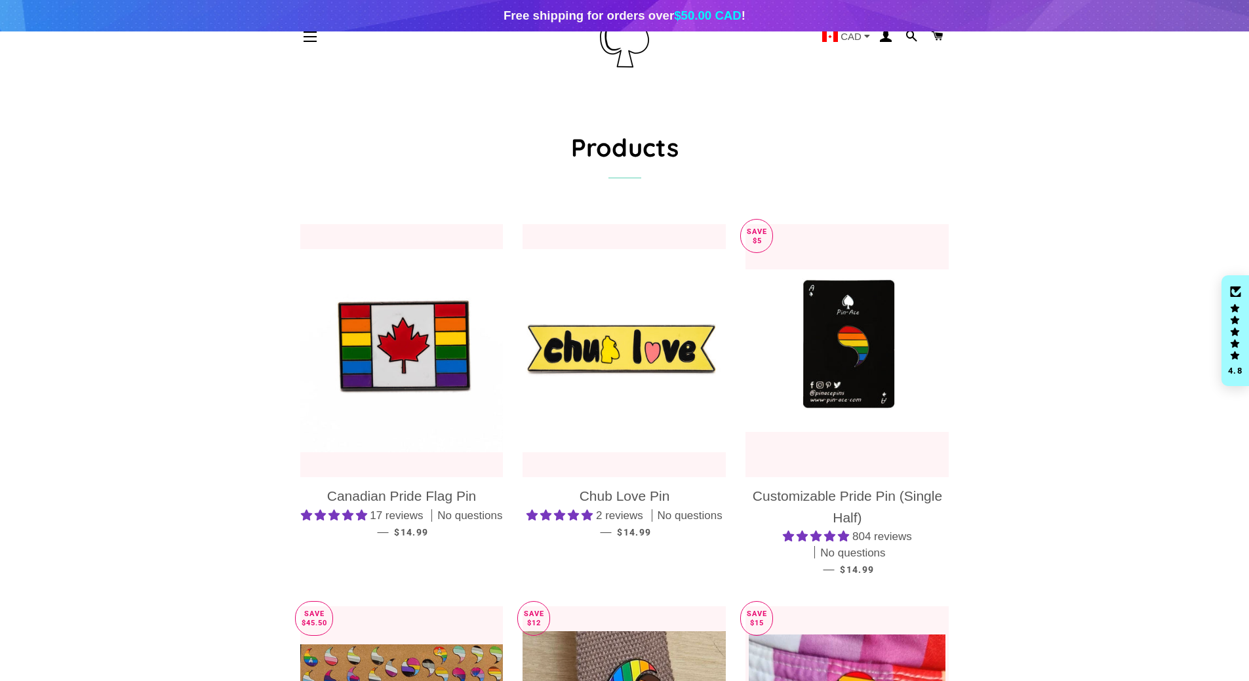
scroll to position [197, 0]
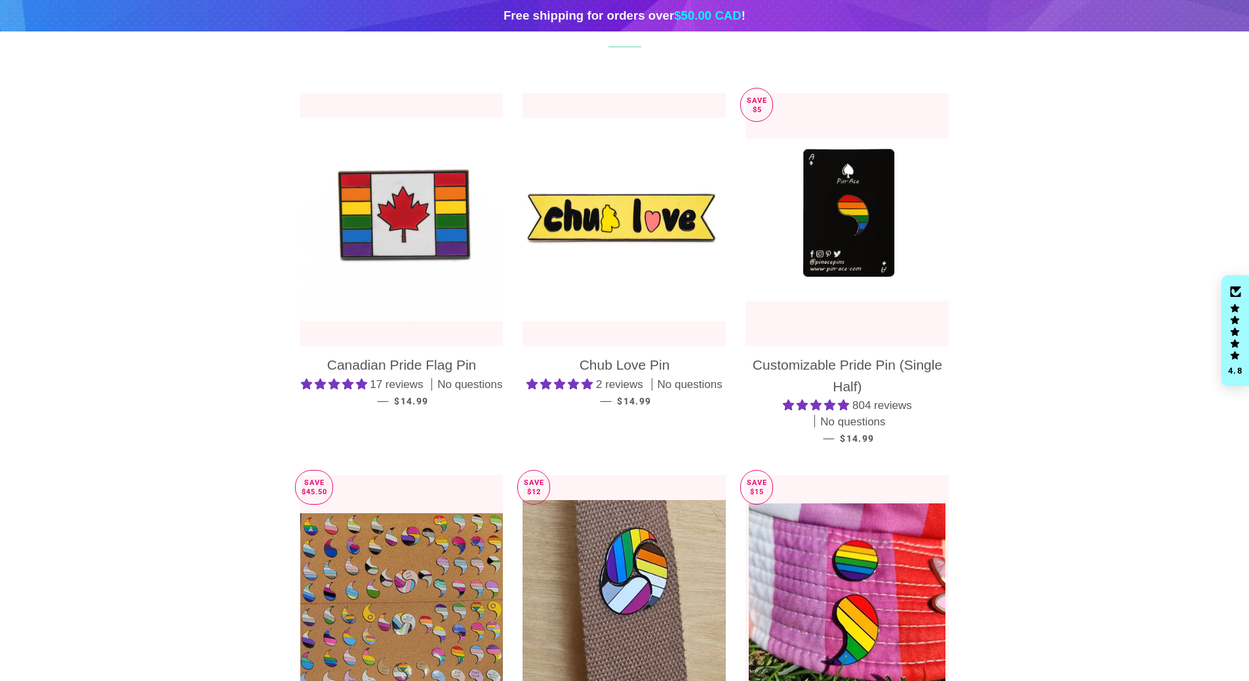
click at [424, 244] on img at bounding box center [401, 219] width 203 height 203
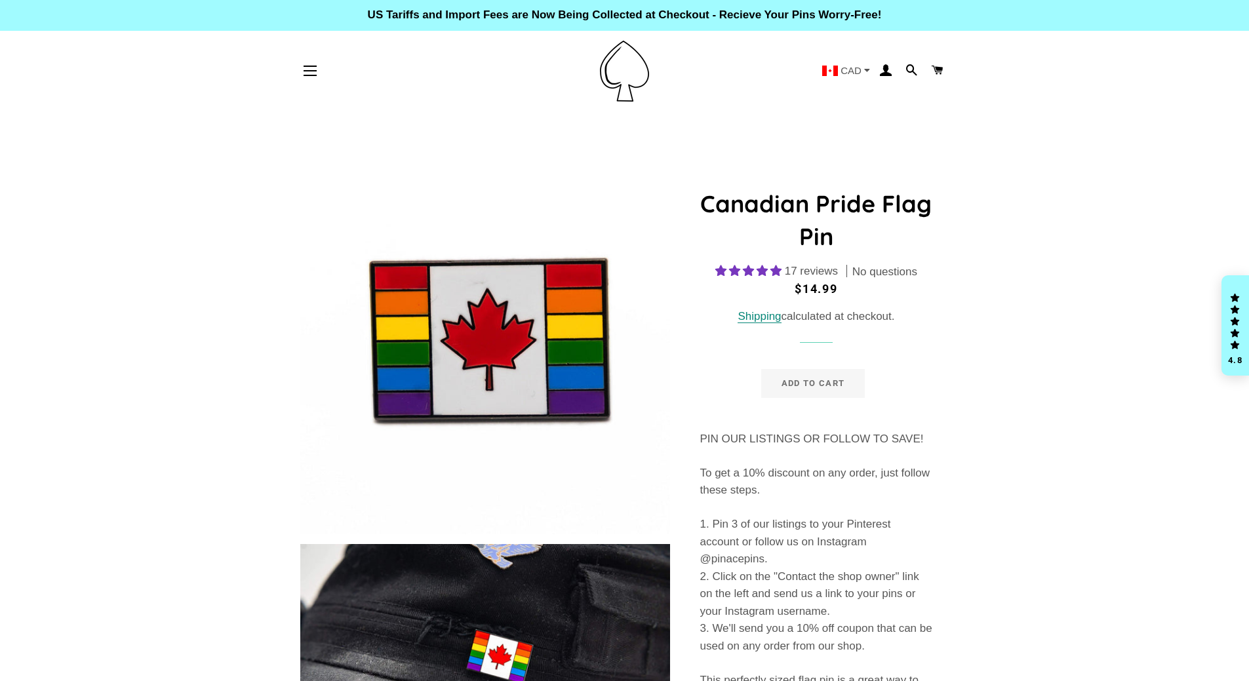
select select "**********"
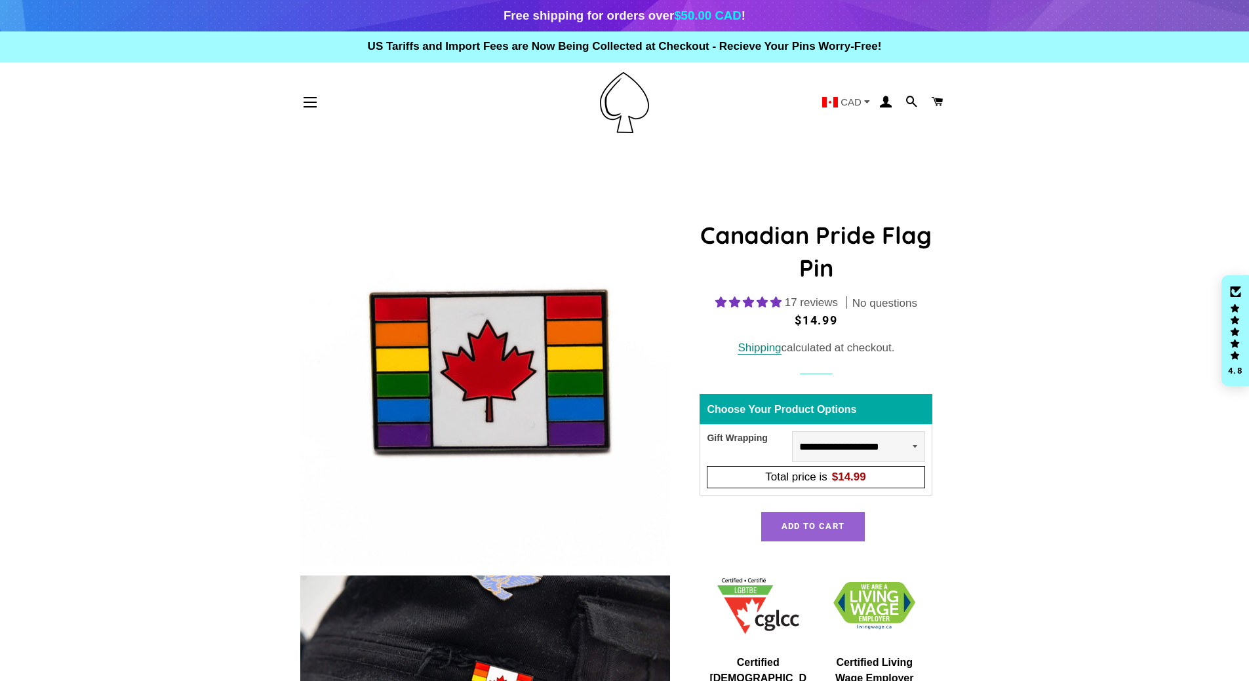
click at [807, 532] on button "Add to Cart" at bounding box center [813, 526] width 104 height 29
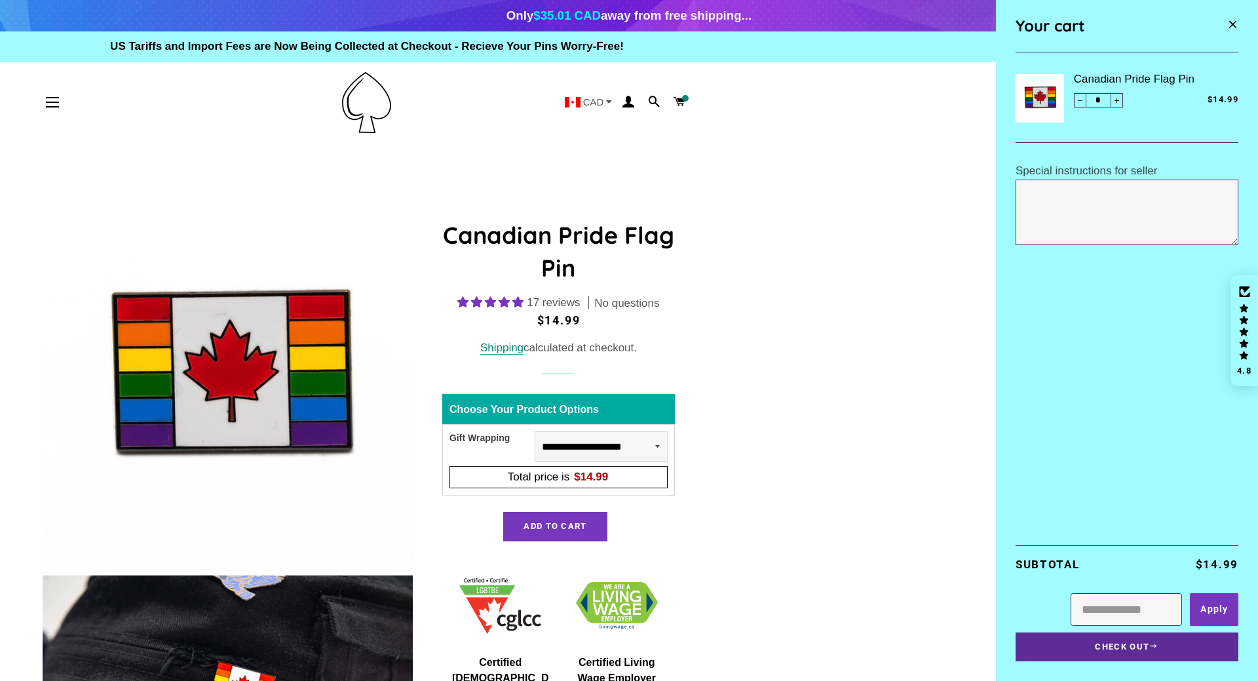
click at [1169, 655] on button "Check Out" at bounding box center [1127, 646] width 223 height 29
click at [1079, 101] on span "Reduce item quantity by one" at bounding box center [1079, 101] width 5 height 6
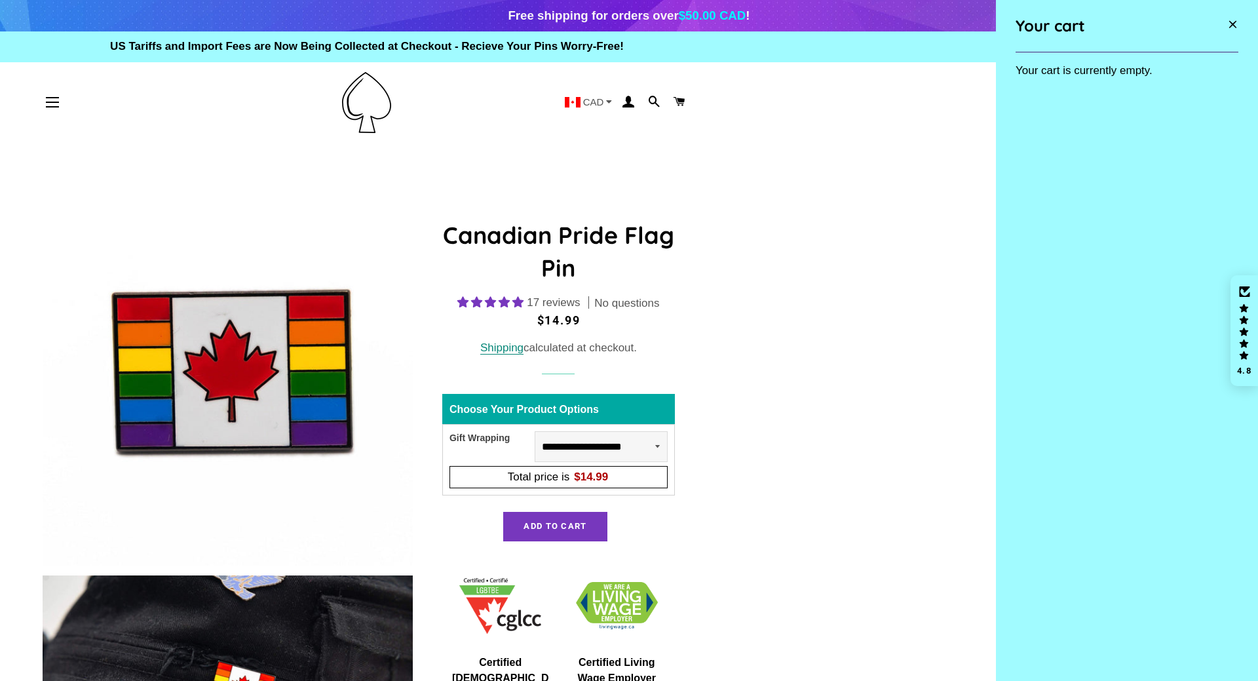
click at [1236, 23] on span "button" at bounding box center [1233, 26] width 11 height 18
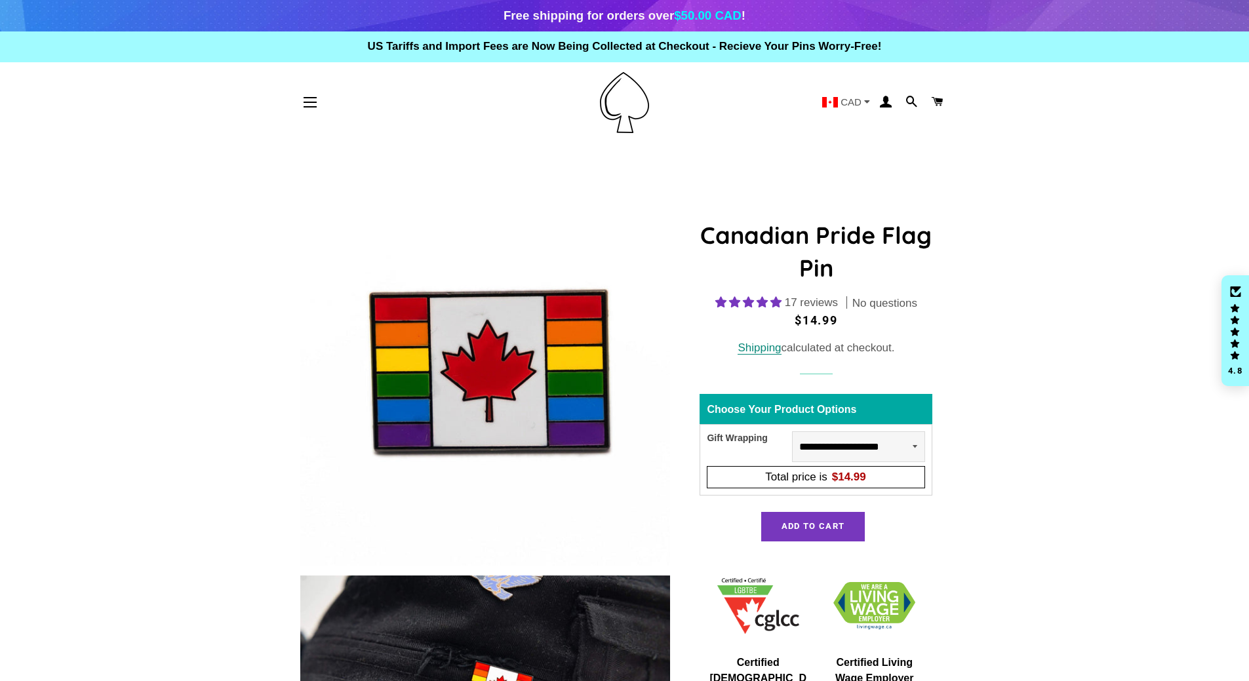
click at [640, 97] on img at bounding box center [624, 102] width 49 height 61
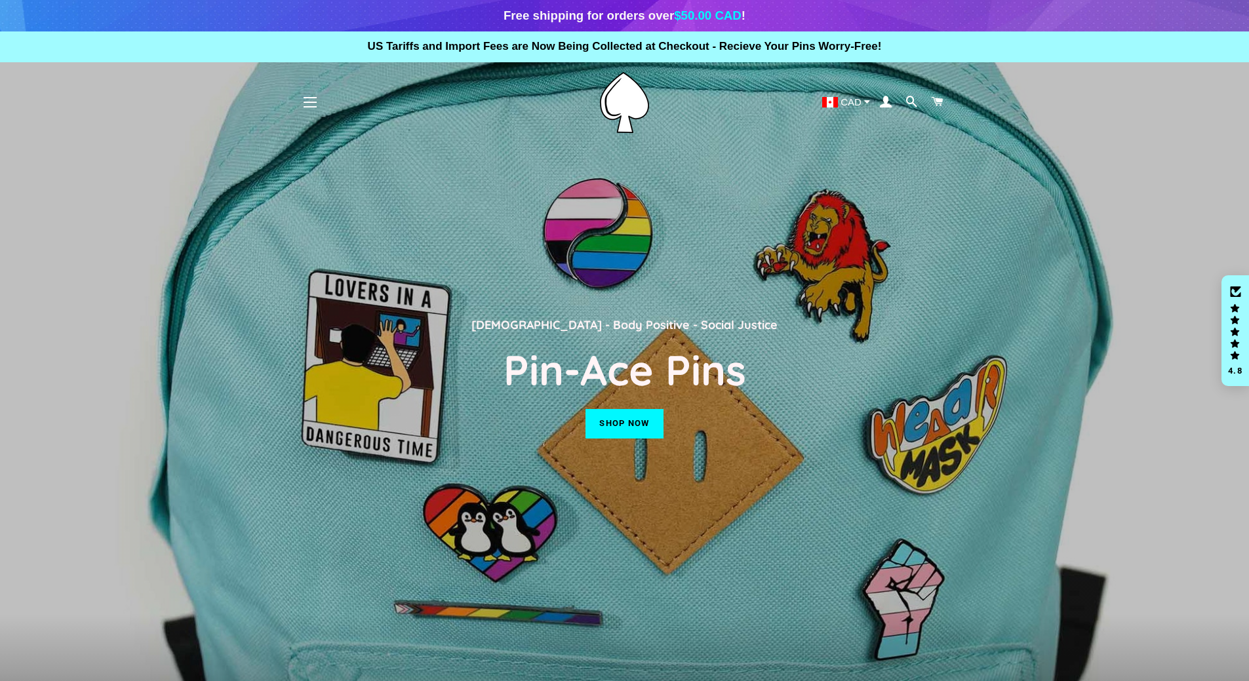
click at [307, 94] on button "Site navigation" at bounding box center [310, 102] width 33 height 33
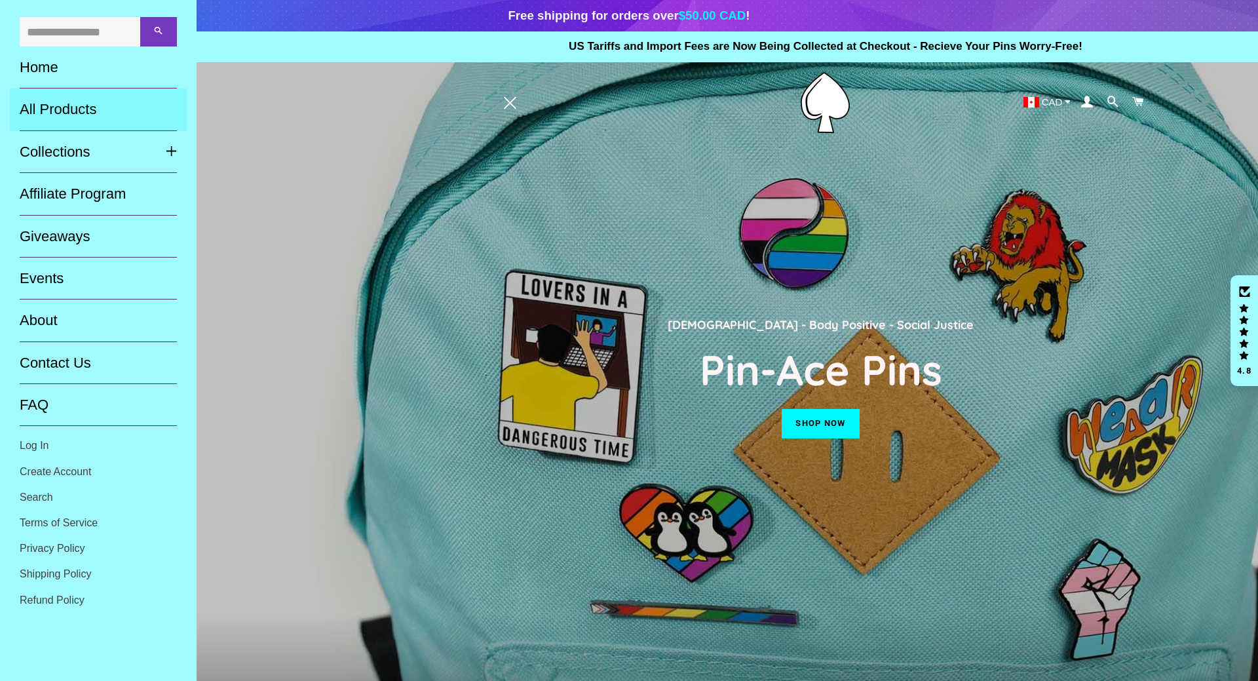
click at [60, 108] on link "All Products" at bounding box center [98, 109] width 177 height 42
